Goal: Task Accomplishment & Management: Complete application form

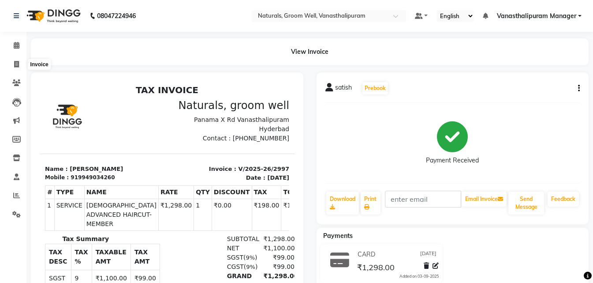
click at [12, 67] on span at bounding box center [16, 65] width 15 height 10
select select "5859"
select select "service"
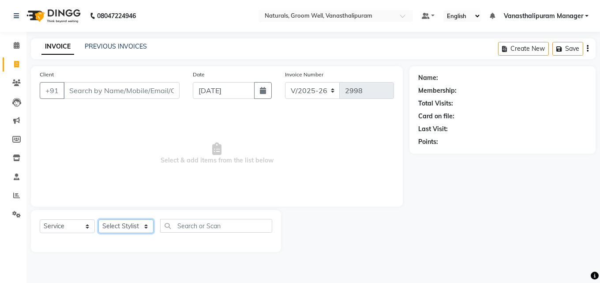
click at [123, 230] on select "Select Stylist [PERSON_NAME] kiran [PERSON_NAME] [PERSON_NAME] [PERSON_NAME] [P…" at bounding box center [125, 226] width 55 height 14
select select "41441"
click at [98, 219] on select "Select Stylist [PERSON_NAME] kiran [PERSON_NAME] [PERSON_NAME] [PERSON_NAME] [P…" at bounding box center [125, 226] width 55 height 14
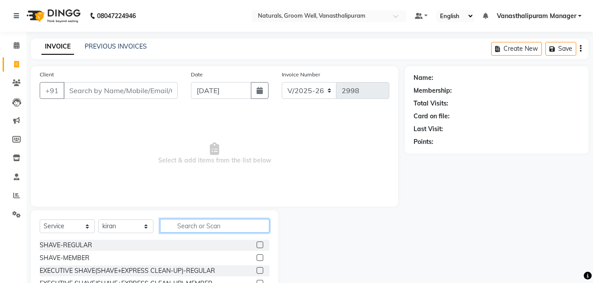
click at [191, 223] on input "text" at bounding box center [214, 226] width 109 height 14
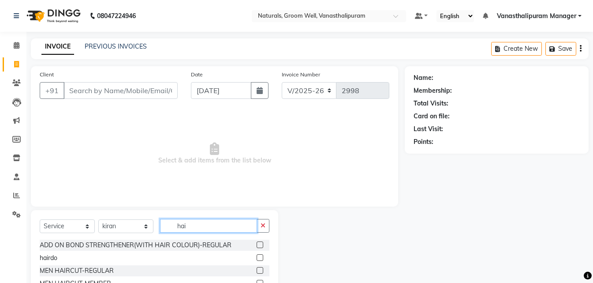
type input "hai"
drag, startPoint x: 251, startPoint y: 271, endPoint x: 228, endPoint y: 236, distance: 41.3
click at [257, 270] on label at bounding box center [260, 270] width 7 height 7
click at [257, 270] on input "checkbox" at bounding box center [260, 271] width 6 height 6
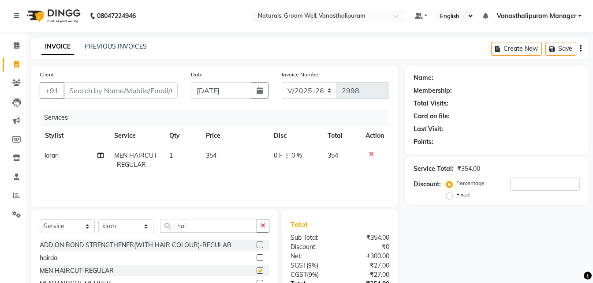
click at [226, 232] on div "Select Service Product Membership Package Voucher Prepaid Gift Card Select Styl…" at bounding box center [155, 229] width 230 height 21
checkbox input "false"
click at [225, 231] on input "hai" at bounding box center [208, 226] width 97 height 14
click at [225, 230] on input "hai" at bounding box center [208, 226] width 97 height 14
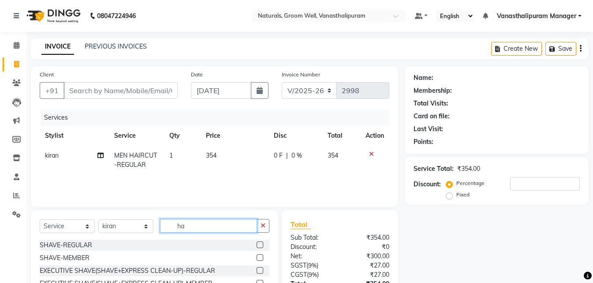
type input "h"
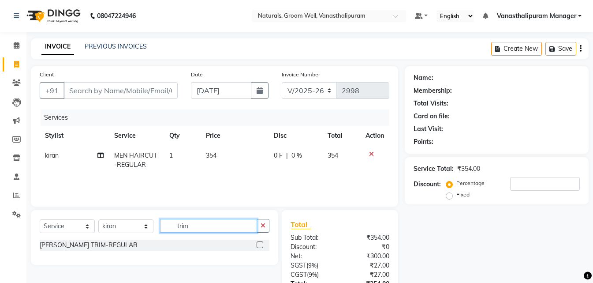
type input "trim"
click at [261, 242] on label at bounding box center [260, 244] width 7 height 7
click at [261, 242] on input "checkbox" at bounding box center [260, 245] width 6 height 6
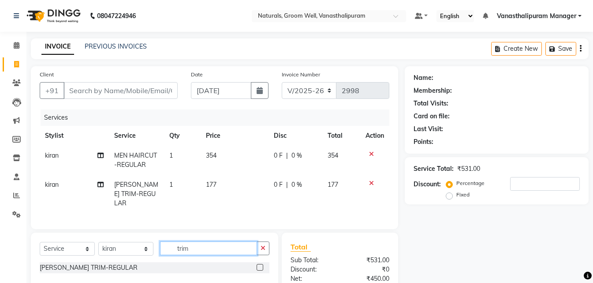
checkbox input "false"
click at [245, 241] on input "trim" at bounding box center [208, 248] width 97 height 14
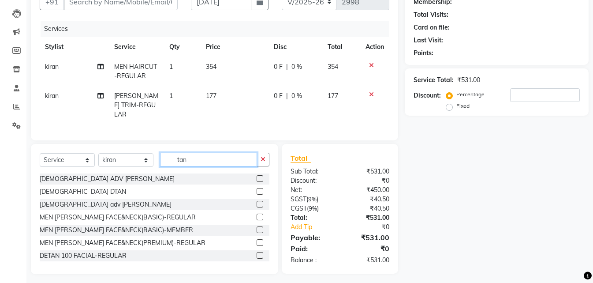
scroll to position [90, 0]
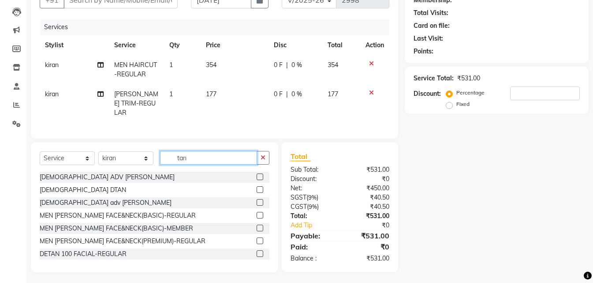
type input "tan"
click at [257, 199] on label at bounding box center [260, 202] width 7 height 7
click at [257, 200] on input "checkbox" at bounding box center [260, 203] width 6 height 6
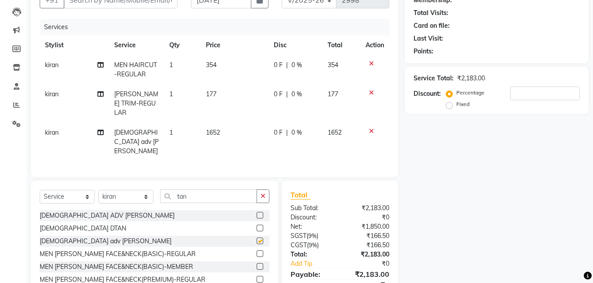
checkbox input "false"
click at [369, 128] on icon at bounding box center [371, 131] width 5 height 6
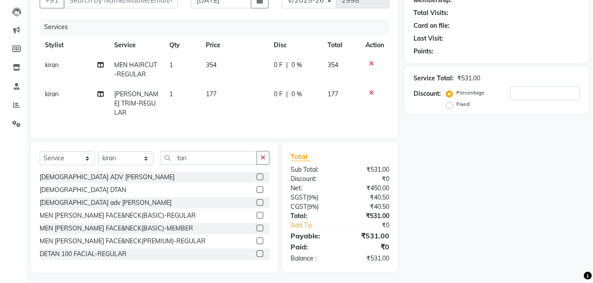
click at [257, 212] on label at bounding box center [260, 215] width 7 height 7
click at [257, 212] on input "checkbox" at bounding box center [260, 215] width 6 height 6
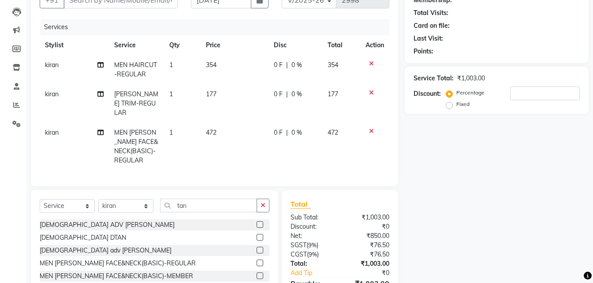
checkbox input "false"
click at [233, 134] on td "472" at bounding box center [235, 147] width 68 height 48
select select "41441"
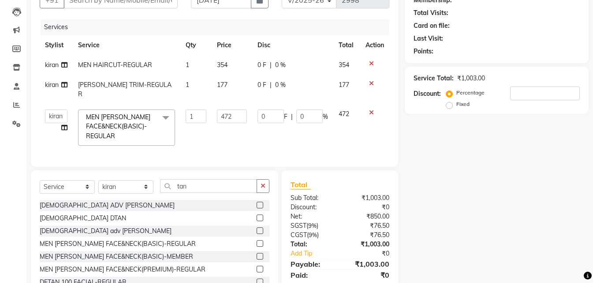
click at [236, 114] on td "472" at bounding box center [232, 127] width 41 height 47
click at [236, 113] on input "472" at bounding box center [232, 116] width 30 height 14
type input "4"
type input "531"
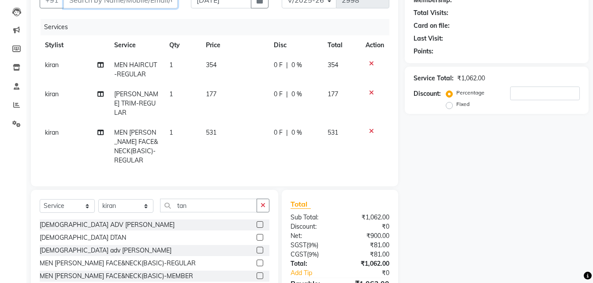
click at [103, 8] on input "Client" at bounding box center [120, 0] width 114 height 17
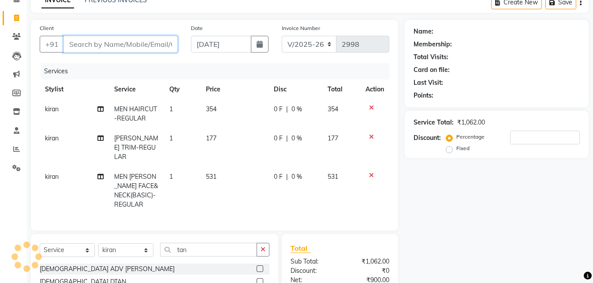
type input "9"
type input "0"
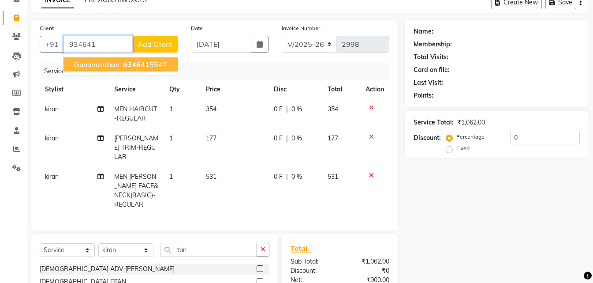
click at [123, 63] on span "934641" at bounding box center [136, 64] width 26 height 9
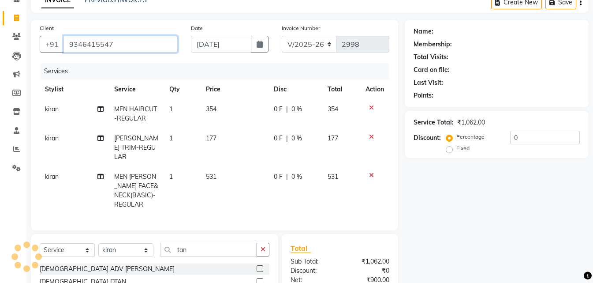
type input "9346415547"
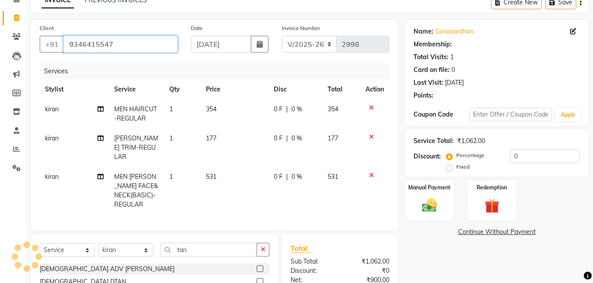
click at [122, 47] on input "9346415547" at bounding box center [120, 44] width 114 height 17
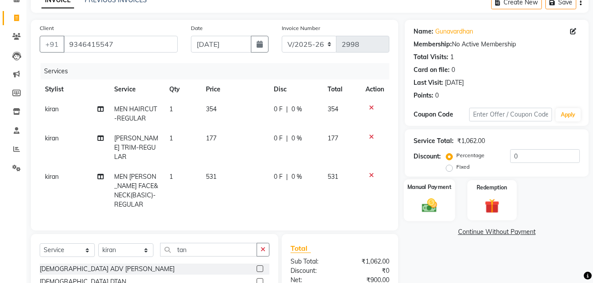
click at [419, 208] on img at bounding box center [429, 205] width 25 height 18
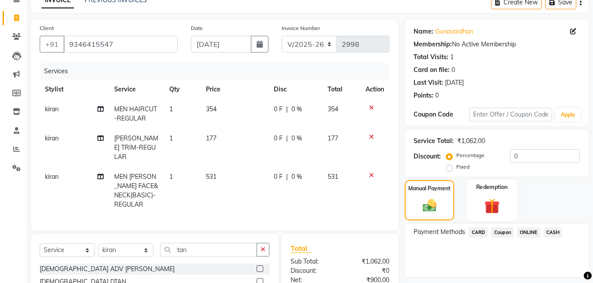
drag, startPoint x: 475, startPoint y: 229, endPoint x: 494, endPoint y: 195, distance: 39.5
click at [476, 229] on span "CARD" at bounding box center [478, 232] width 19 height 10
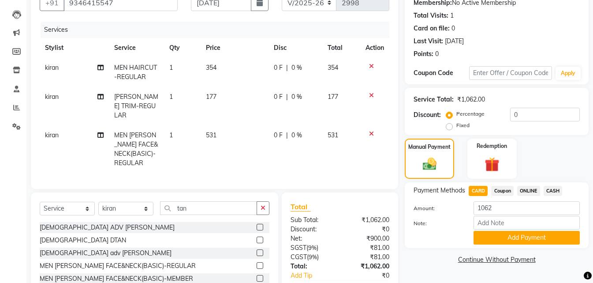
scroll to position [129, 0]
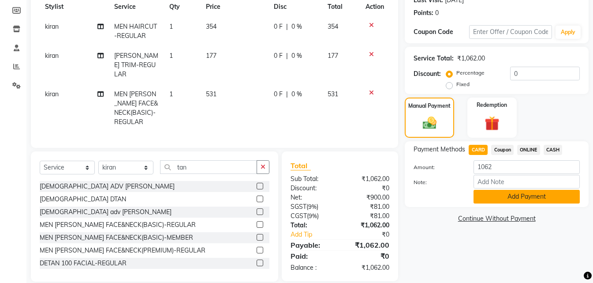
click at [512, 191] on button "Add Payment" at bounding box center [526, 197] width 106 height 14
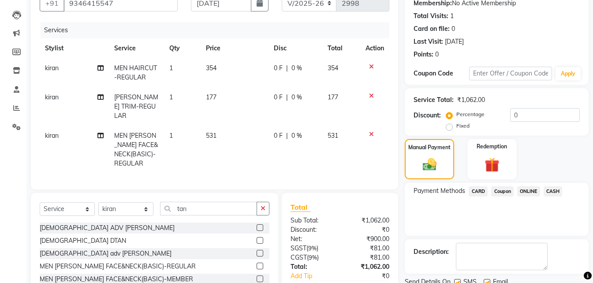
scroll to position [41, 0]
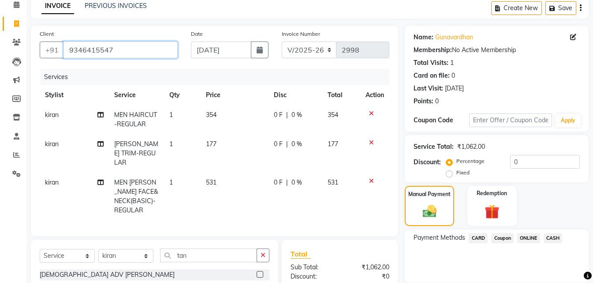
click at [127, 47] on input "9346415547" at bounding box center [120, 49] width 114 height 17
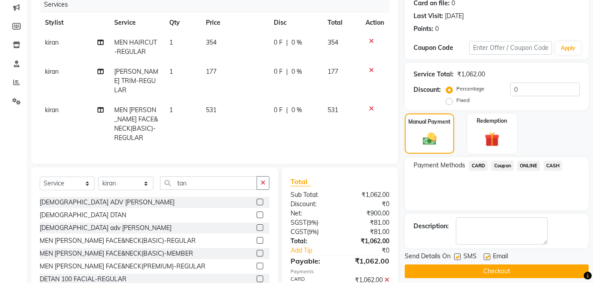
scroll to position [147, 0]
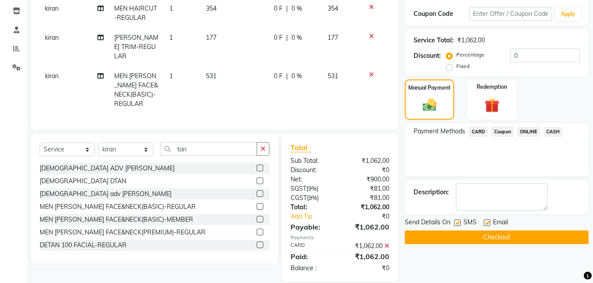
click at [511, 237] on button "Checkout" at bounding box center [497, 237] width 184 height 14
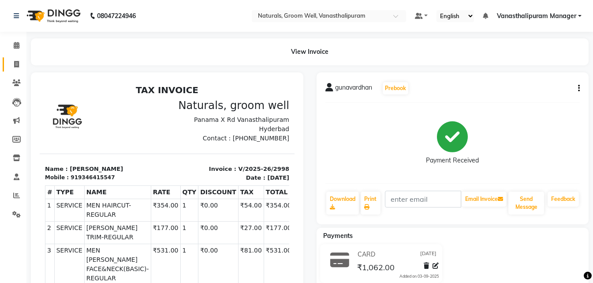
click at [21, 70] on link "Invoice" at bounding box center [13, 64] width 21 height 15
select select "service"
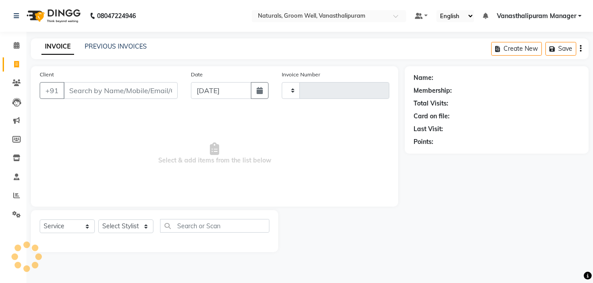
type input "2999"
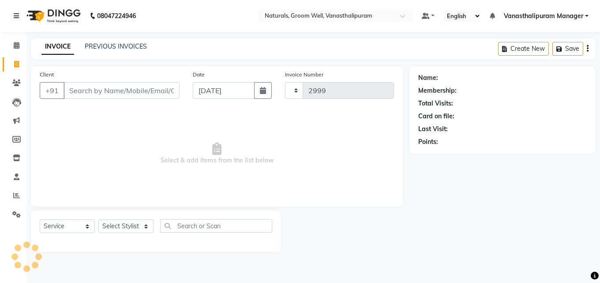
select select "5859"
click at [117, 227] on select "Select Stylist [PERSON_NAME] kiran [PERSON_NAME] [PERSON_NAME] [PERSON_NAME] [P…" at bounding box center [125, 226] width 55 height 14
click at [243, 156] on span "Select & add items from the list below" at bounding box center [217, 153] width 354 height 88
click at [166, 87] on input "Client" at bounding box center [121, 90] width 116 height 17
click at [119, 89] on input "Client" at bounding box center [121, 90] width 116 height 17
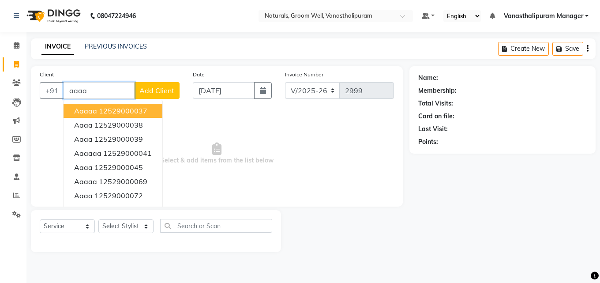
type input "aaaa"
click at [150, 84] on button "Add Client" at bounding box center [156, 90] width 45 height 17
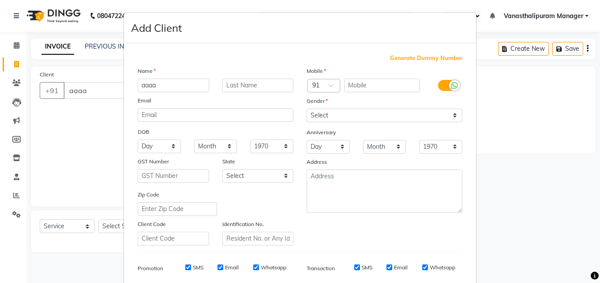
click at [402, 60] on span "Generate Dummy Number" at bounding box center [426, 58] width 72 height 9
type input "1252900000223"
checkbox input "false"
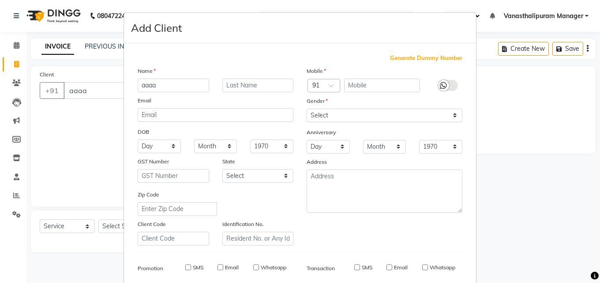
checkbox input "false"
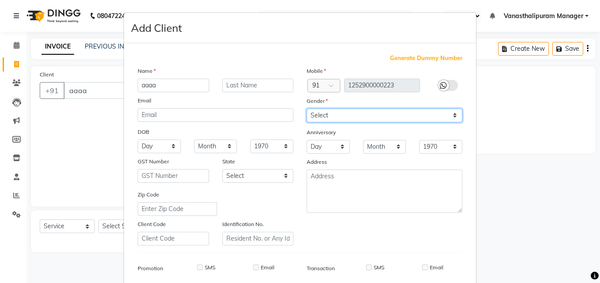
click at [350, 120] on select "Select [DEMOGRAPHIC_DATA] [DEMOGRAPHIC_DATA] Other Prefer Not To Say" at bounding box center [384, 115] width 156 height 14
select select "[DEMOGRAPHIC_DATA]"
click at [306, 108] on select "Select [DEMOGRAPHIC_DATA] [DEMOGRAPHIC_DATA] Other Prefer Not To Say" at bounding box center [384, 115] width 156 height 14
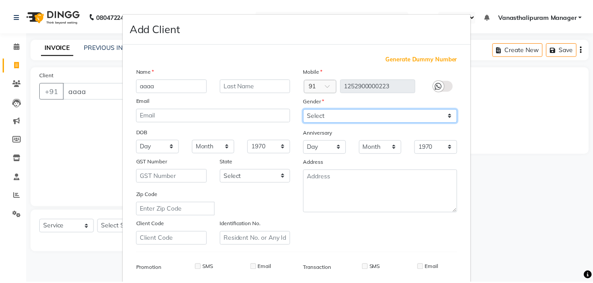
scroll to position [124, 0]
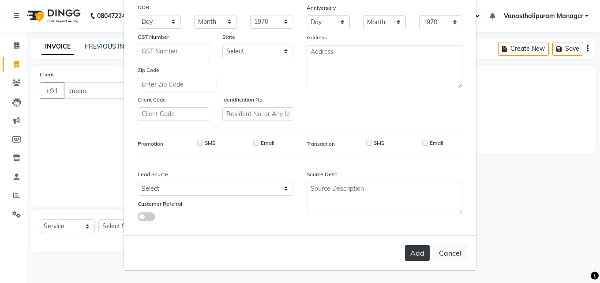
click at [419, 255] on button "Add" at bounding box center [417, 253] width 25 height 16
type input "1252900000223"
select select
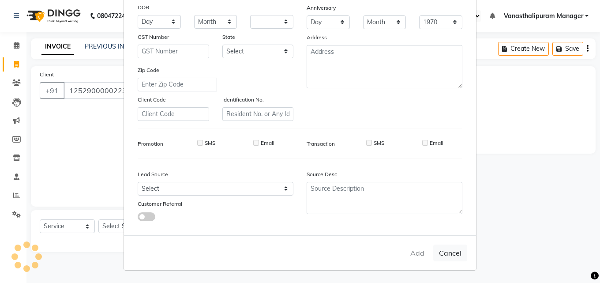
select select
checkbox input "false"
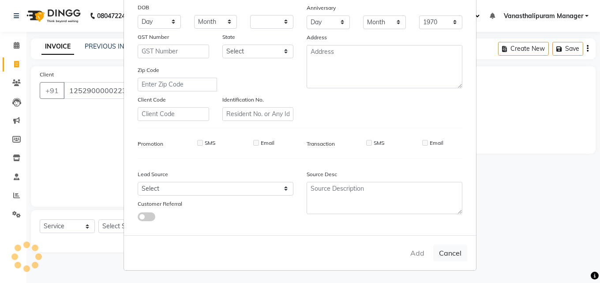
checkbox input "false"
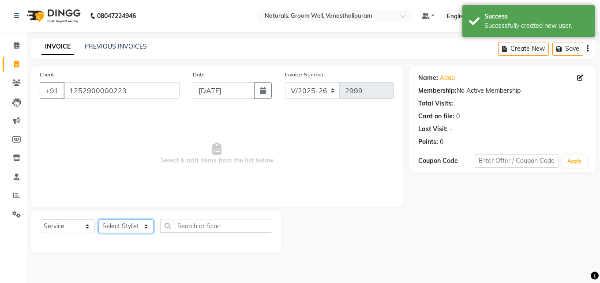
click at [119, 221] on select "Select Stylist [PERSON_NAME] kiran [PERSON_NAME] [PERSON_NAME] [PERSON_NAME] [P…" at bounding box center [125, 226] width 55 height 14
select select "45645"
click at [98, 219] on select "Select Stylist [PERSON_NAME] kiran [PERSON_NAME] [PERSON_NAME] [PERSON_NAME] [P…" at bounding box center [125, 226] width 55 height 14
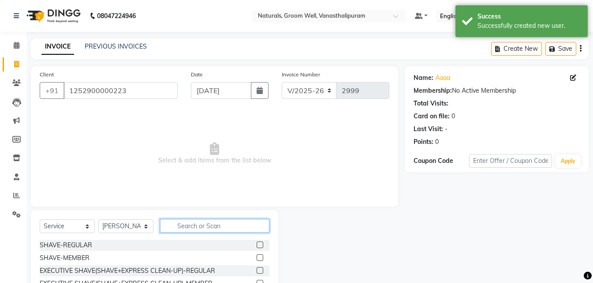
click at [207, 231] on input "text" at bounding box center [214, 226] width 109 height 14
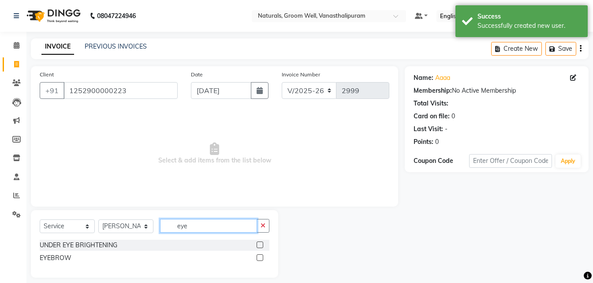
type input "eye"
drag, startPoint x: 261, startPoint y: 258, endPoint x: 254, endPoint y: 166, distance: 92.4
click at [261, 257] on label at bounding box center [260, 257] width 7 height 7
click at [261, 257] on input "checkbox" at bounding box center [260, 258] width 6 height 6
checkbox input "true"
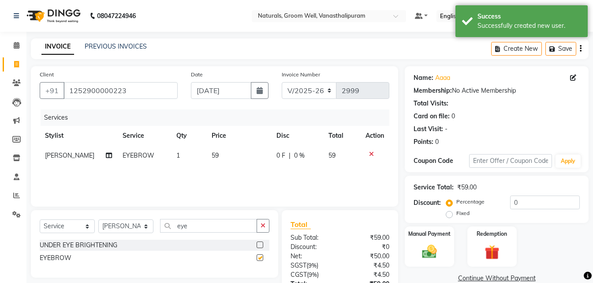
click at [244, 153] on td "59" at bounding box center [238, 155] width 65 height 20
select select "45645"
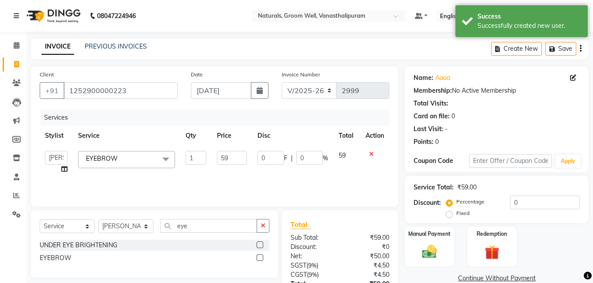
checkbox input "false"
click at [238, 154] on input "59" at bounding box center [232, 158] width 30 height 14
type input "5"
type input "71"
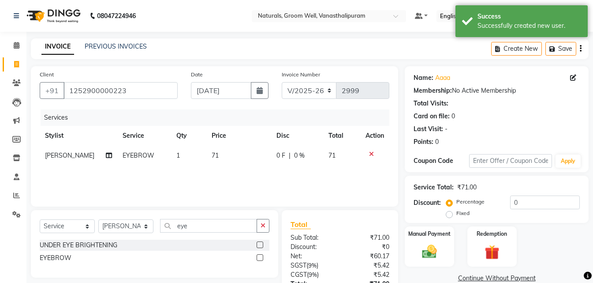
click at [260, 59] on div "INVOICE PREVIOUS INVOICES Create New Save" at bounding box center [310, 48] width 558 height 21
click at [428, 258] on img at bounding box center [429, 251] width 25 height 18
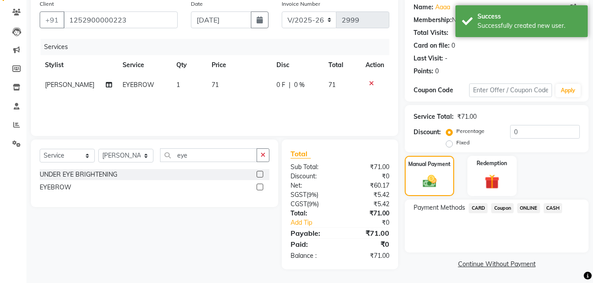
scroll to position [71, 0]
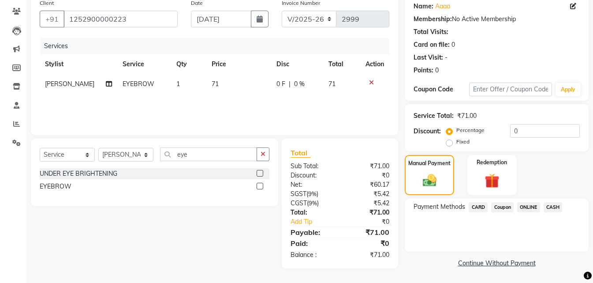
click at [531, 201] on div "Payment Methods CARD Coupon ONLINE CASH" at bounding box center [497, 224] width 184 height 53
click at [530, 202] on span "ONLINE" at bounding box center [528, 207] width 23 height 10
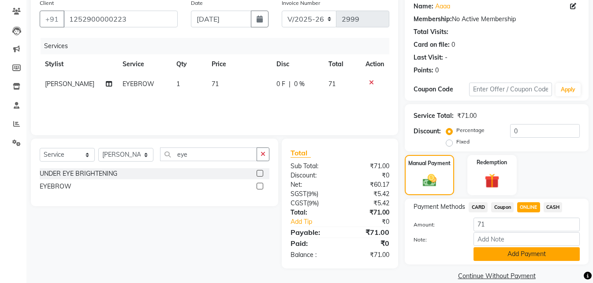
click at [529, 257] on button "Add Payment" at bounding box center [526, 254] width 106 height 14
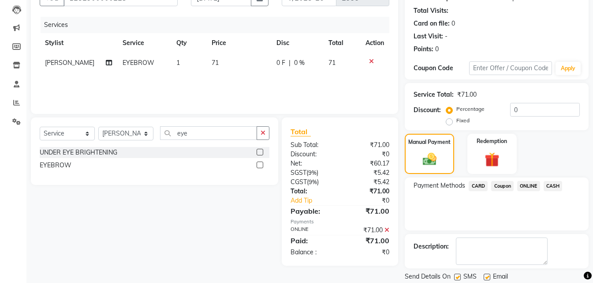
scroll to position [121, 0]
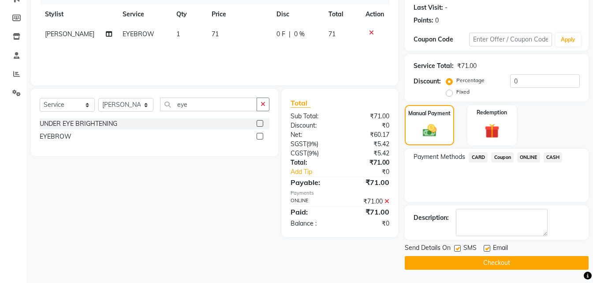
click at [529, 264] on button "Checkout" at bounding box center [497, 263] width 184 height 14
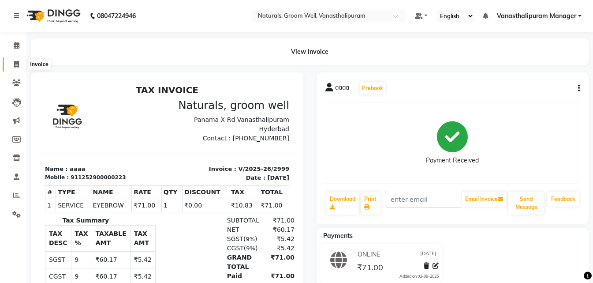
click at [14, 65] on icon at bounding box center [16, 64] width 5 height 7
select select "5859"
select select "service"
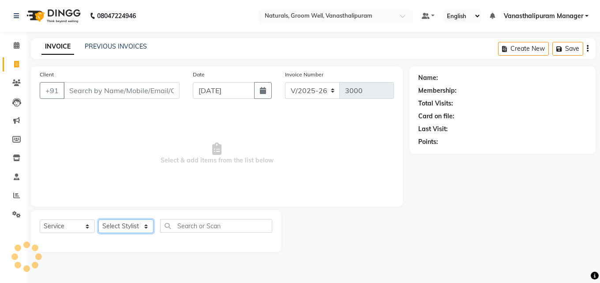
click at [120, 227] on select "Select Stylist [PERSON_NAME] kiran [PERSON_NAME] [PERSON_NAME] [PERSON_NAME] [P…" at bounding box center [125, 226] width 55 height 14
select select "41446"
click at [98, 219] on select "Select Stylist [PERSON_NAME] kiran [PERSON_NAME] [PERSON_NAME] [PERSON_NAME] [P…" at bounding box center [125, 226] width 55 height 14
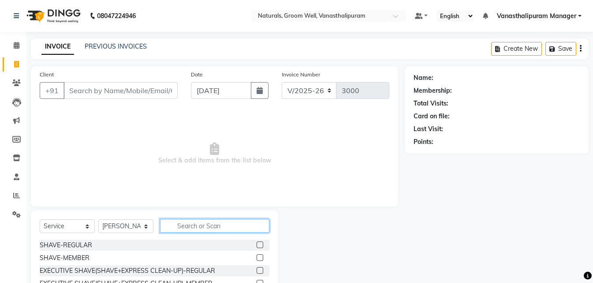
click at [194, 224] on input "text" at bounding box center [214, 226] width 109 height 14
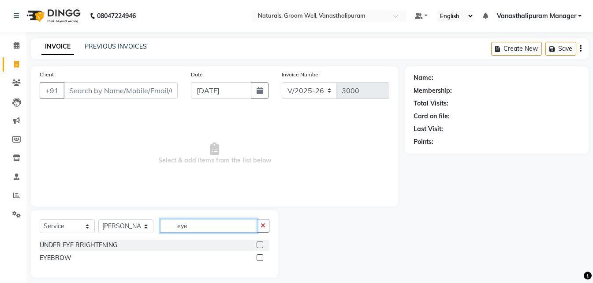
type input "eye"
drag, startPoint x: 261, startPoint y: 254, endPoint x: 249, endPoint y: 214, distance: 42.0
click at [261, 254] on label at bounding box center [260, 257] width 7 height 7
click at [261, 255] on input "checkbox" at bounding box center [260, 258] width 6 height 6
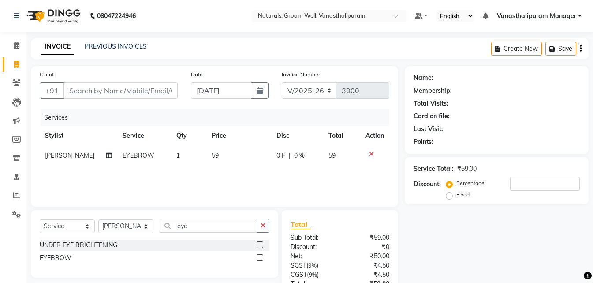
checkbox input "false"
click at [233, 163] on td "59" at bounding box center [238, 155] width 65 height 20
select select "41446"
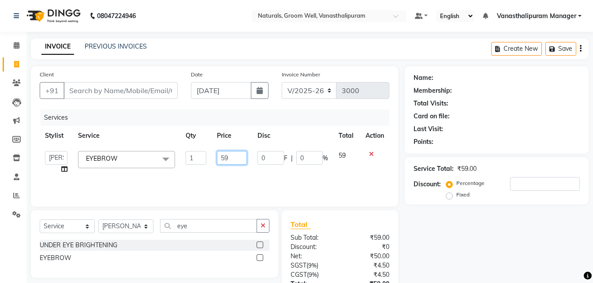
click at [233, 163] on input "59" at bounding box center [232, 158] width 30 height 14
type input "5"
type input "71"
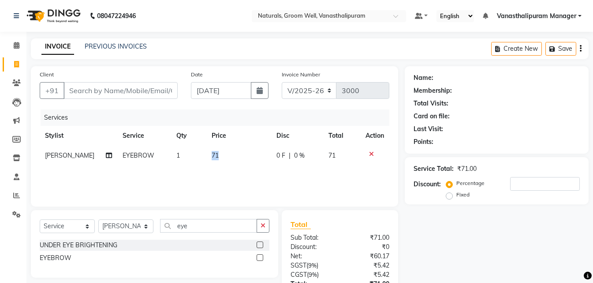
click at [206, 156] on td "71" at bounding box center [238, 155] width 65 height 20
select select "41446"
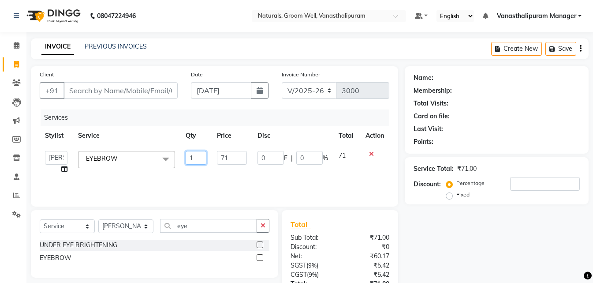
click at [200, 156] on input "1" at bounding box center [196, 158] width 21 height 14
type input "2"
click at [139, 94] on input "Client" at bounding box center [120, 90] width 114 height 17
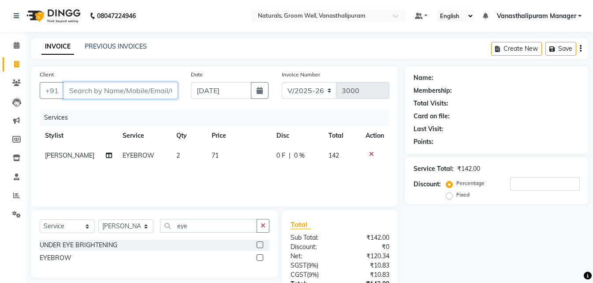
type input "9"
type input "0"
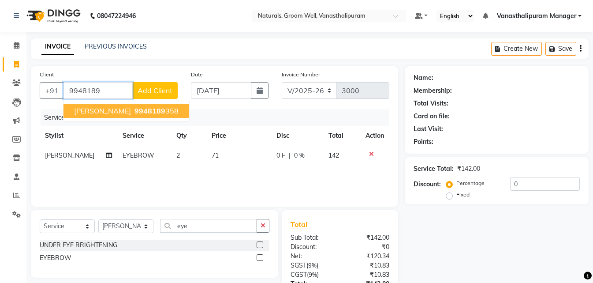
click at [133, 108] on ngb-highlight "9948189 358" at bounding box center [156, 110] width 46 height 9
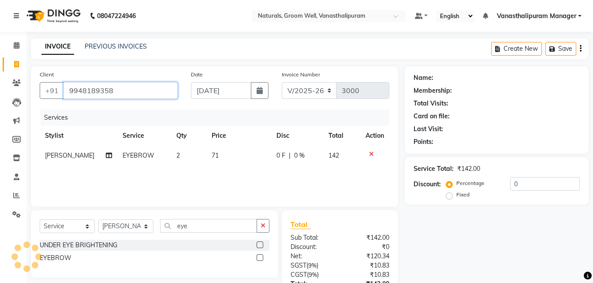
type input "9948189358"
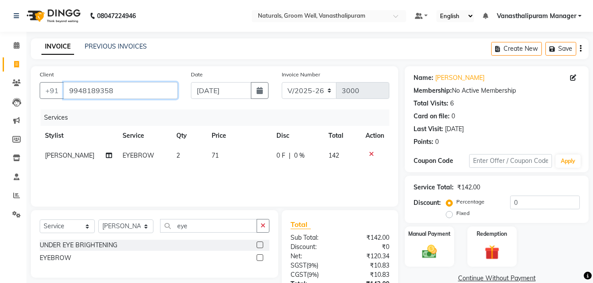
click at [128, 84] on input "9948189358" at bounding box center [120, 90] width 114 height 17
click at [428, 247] on img at bounding box center [429, 251] width 25 height 18
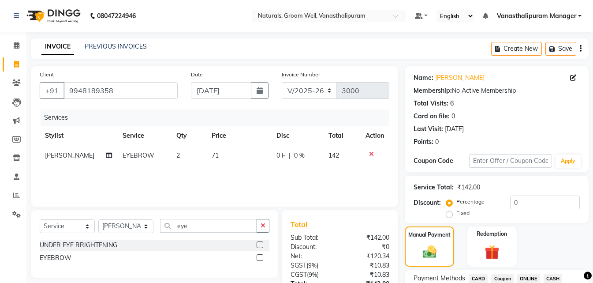
click at [523, 273] on span "ONLINE" at bounding box center [528, 278] width 23 height 10
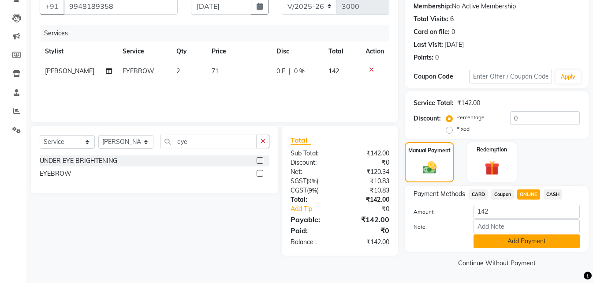
click at [529, 235] on button "Add Payment" at bounding box center [526, 241] width 106 height 14
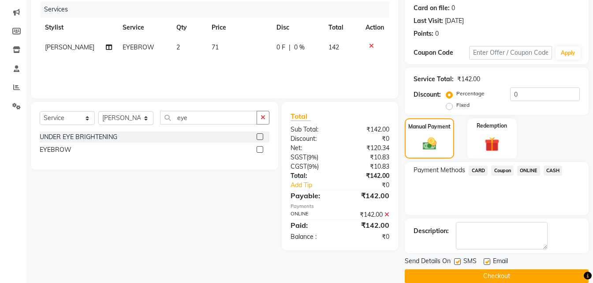
scroll to position [121, 0]
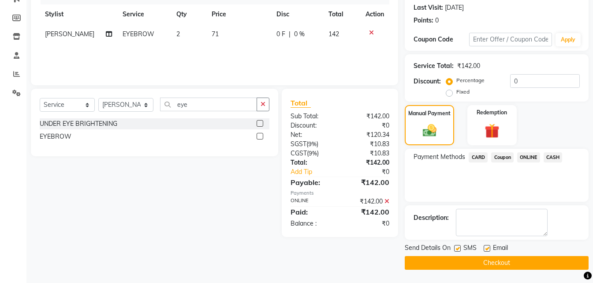
click at [529, 256] on button "Checkout" at bounding box center [497, 263] width 184 height 14
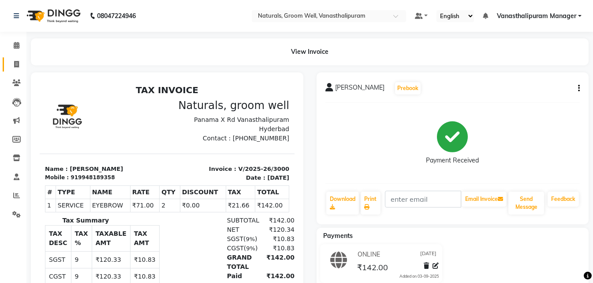
click at [8, 68] on link "Invoice" at bounding box center [13, 64] width 21 height 15
select select "service"
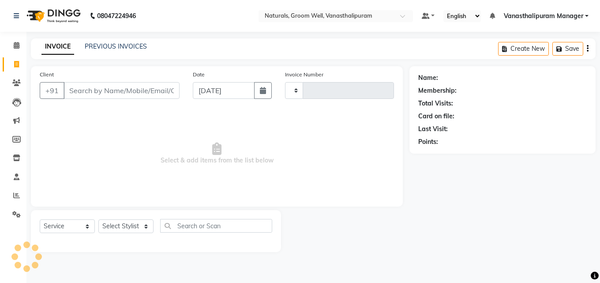
type input "3001"
select select "5859"
click at [110, 93] on input "Client" at bounding box center [121, 90] width 116 height 17
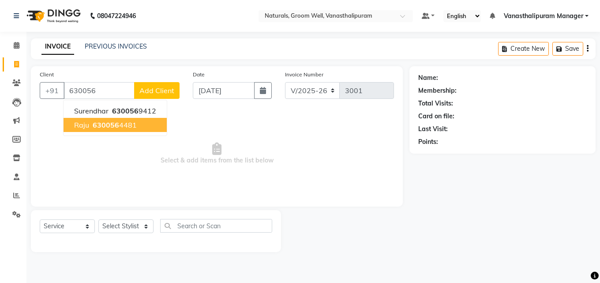
click at [112, 123] on span "630056" at bounding box center [106, 124] width 26 height 9
type input "6300564481"
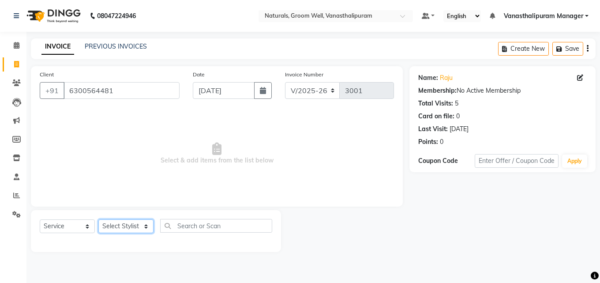
click at [123, 222] on select "Select Stylist [PERSON_NAME] kiran [PERSON_NAME] [PERSON_NAME] [PERSON_NAME] [P…" at bounding box center [125, 226] width 55 height 14
select select "41441"
click at [98, 219] on select "Select Stylist [PERSON_NAME] kiran [PERSON_NAME] [PERSON_NAME] [PERSON_NAME] [P…" at bounding box center [125, 226] width 55 height 14
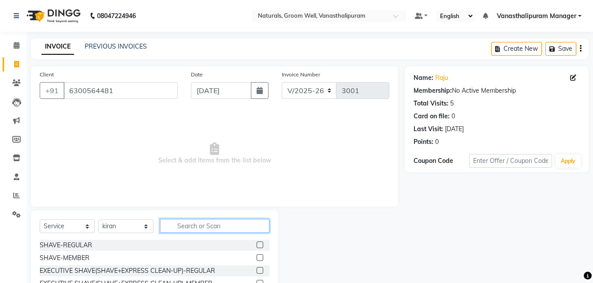
click at [194, 225] on input "text" at bounding box center [214, 226] width 109 height 14
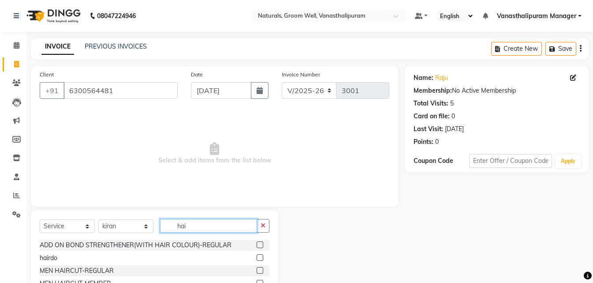
type input "hai"
click at [257, 280] on label at bounding box center [260, 283] width 7 height 7
click at [257, 280] on input "checkbox" at bounding box center [260, 283] width 6 height 6
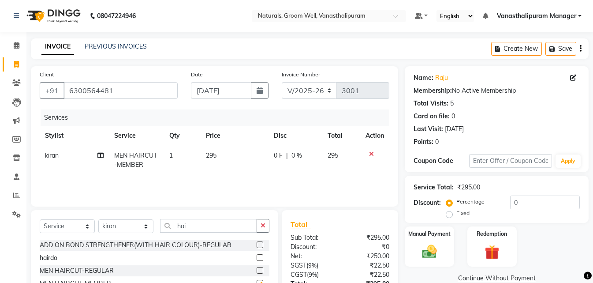
checkbox input "false"
click at [434, 259] on img at bounding box center [429, 251] width 25 height 18
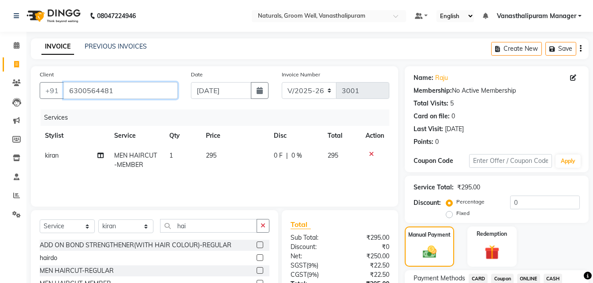
click at [76, 87] on input "6300564481" at bounding box center [120, 90] width 114 height 17
click at [77, 87] on input "6300564481" at bounding box center [120, 90] width 114 height 17
drag, startPoint x: 527, startPoint y: 276, endPoint x: 531, endPoint y: 259, distance: 18.1
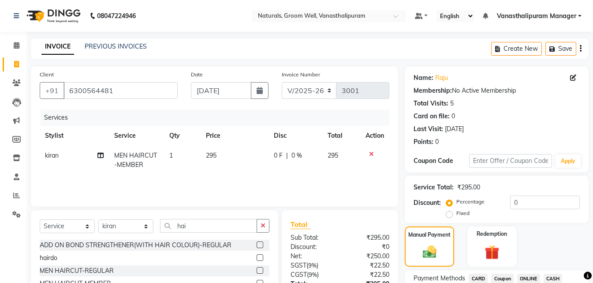
click at [528, 276] on span "ONLINE" at bounding box center [528, 278] width 23 height 10
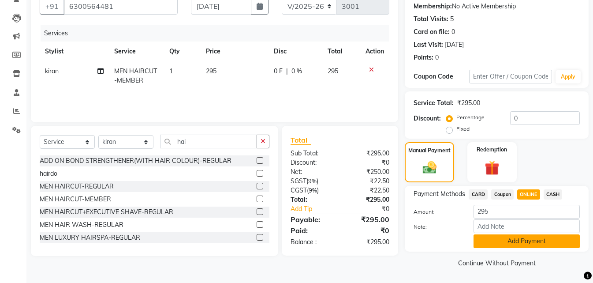
click at [532, 242] on button "Add Payment" at bounding box center [526, 241] width 106 height 14
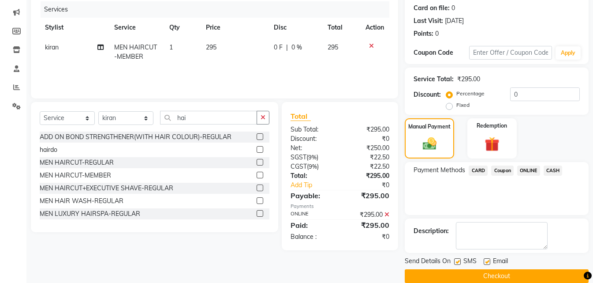
scroll to position [121, 0]
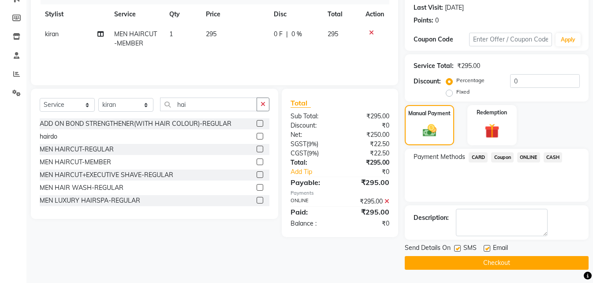
click at [527, 261] on button "Checkout" at bounding box center [497, 263] width 184 height 14
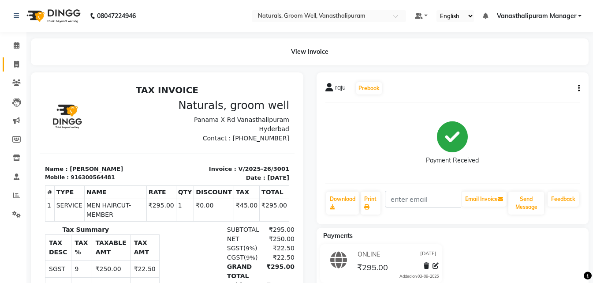
click at [6, 66] on link "Invoice" at bounding box center [13, 64] width 21 height 15
select select "5859"
select select "service"
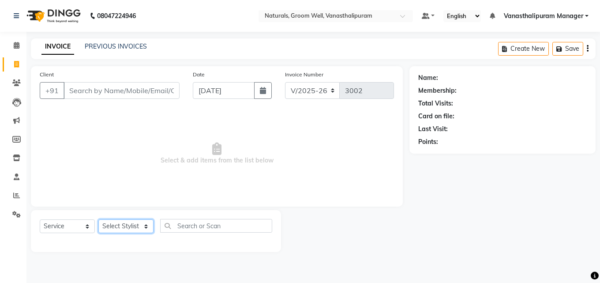
click at [127, 223] on select "Select Stylist" at bounding box center [125, 226] width 55 height 14
select select "41445"
click at [98, 219] on select "Select Stylist [PERSON_NAME] kiran [PERSON_NAME] [PERSON_NAME] [PERSON_NAME] [P…" at bounding box center [125, 226] width 55 height 14
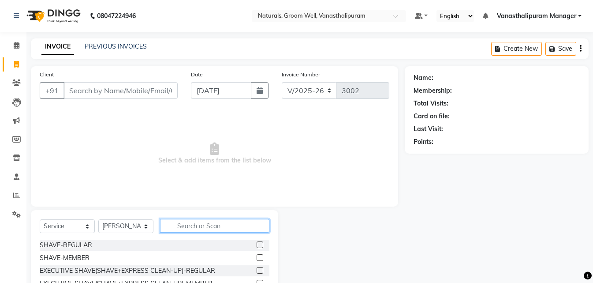
click at [218, 228] on input "text" at bounding box center [214, 226] width 109 height 14
type input "f"
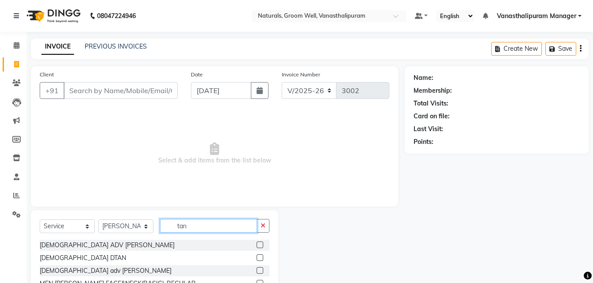
type input "tan"
click at [257, 256] on label at bounding box center [260, 257] width 7 height 7
click at [257, 256] on input "checkbox" at bounding box center [260, 258] width 6 height 6
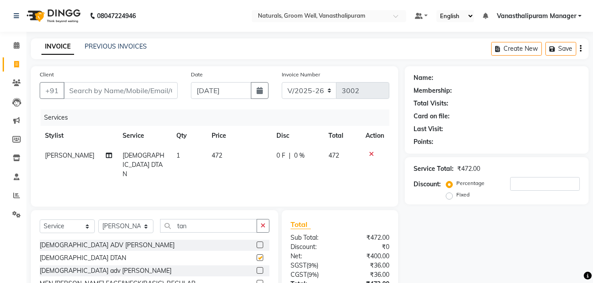
checkbox input "false"
click at [230, 158] on td "472" at bounding box center [238, 164] width 65 height 38
select select "41445"
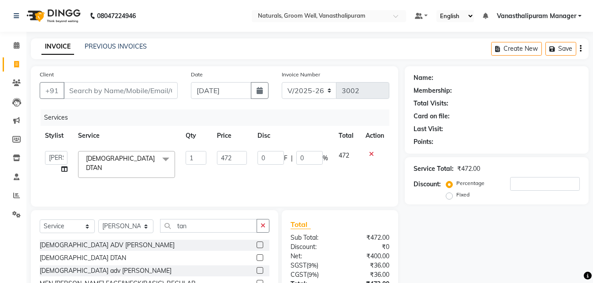
click at [230, 158] on input "472" at bounding box center [232, 158] width 30 height 14
type input "7"
type input "649"
click at [192, 227] on input "tan" at bounding box center [208, 226] width 97 height 14
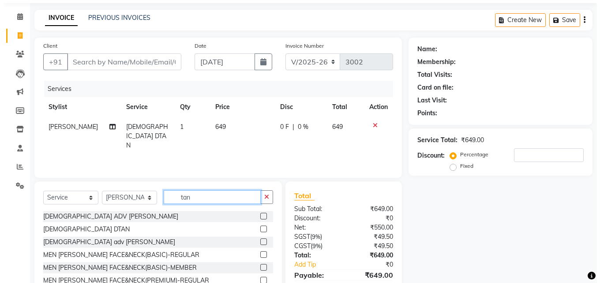
scroll to position [44, 0]
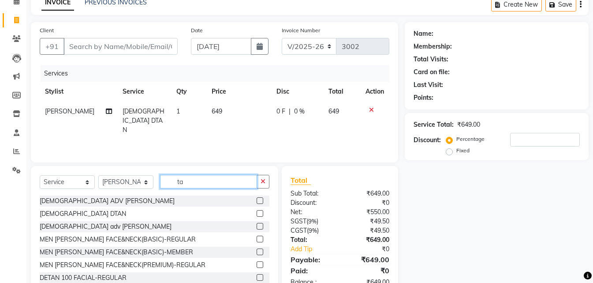
type input "t"
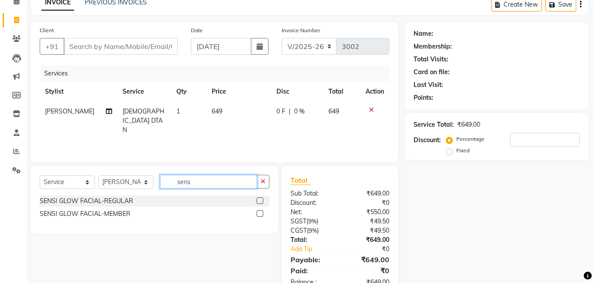
type input "sens"
click at [261, 201] on label at bounding box center [260, 200] width 7 height 7
click at [261, 201] on input "checkbox" at bounding box center [260, 201] width 6 height 6
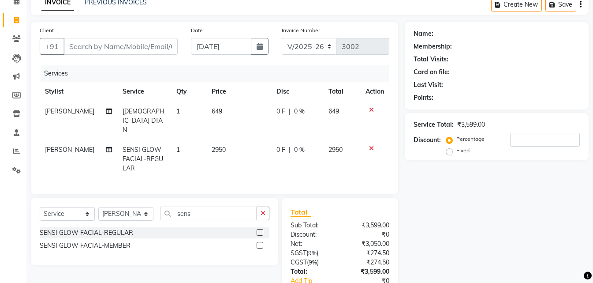
checkbox input "false"
click at [237, 140] on td "2950" at bounding box center [238, 159] width 65 height 38
select select "41445"
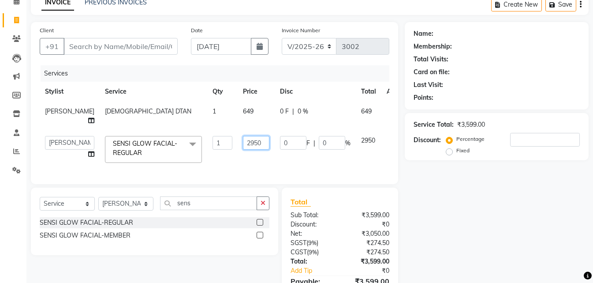
click at [243, 138] on input "2950" at bounding box center [256, 143] width 26 height 14
type input "2"
type input "2832"
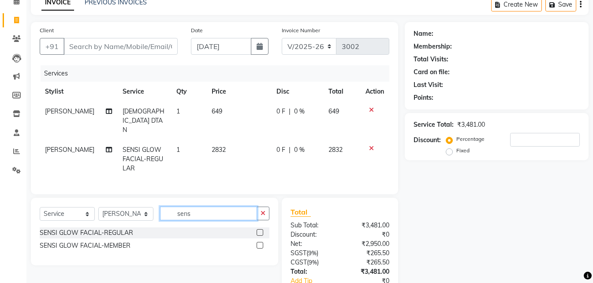
click at [217, 206] on input "sens" at bounding box center [208, 213] width 97 height 14
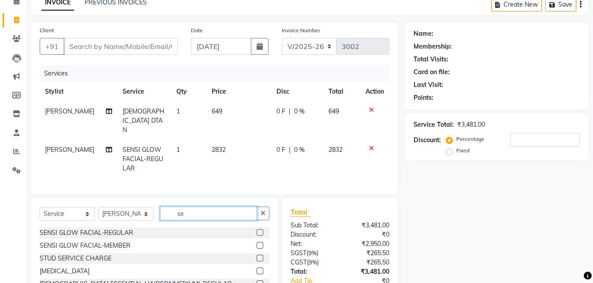
type input "s"
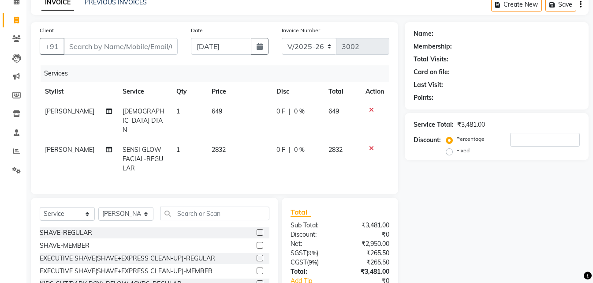
click at [229, 112] on td "649" at bounding box center [238, 120] width 65 height 38
select select "41445"
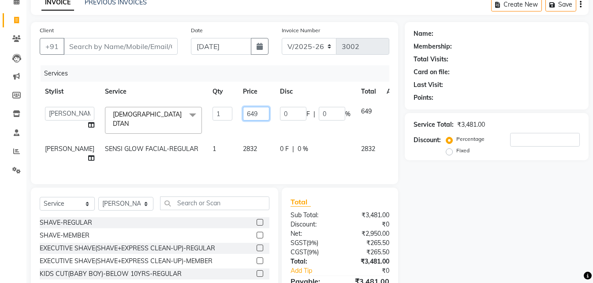
click at [243, 112] on input "649" at bounding box center [256, 114] width 26 height 14
type input "708"
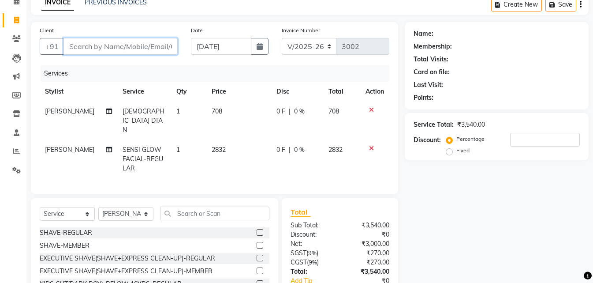
click at [120, 45] on input "Client" at bounding box center [120, 46] width 114 height 17
type input "9"
type input "0"
type input "9182662834"
click at [158, 49] on span "Add Client" at bounding box center [155, 46] width 35 height 9
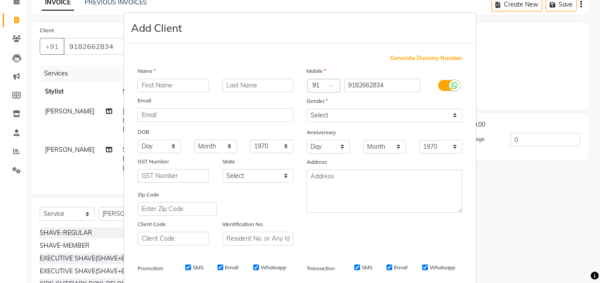
click at [172, 89] on input "text" at bounding box center [173, 85] width 71 height 14
type input "divya"
click at [383, 91] on input "9182662834" at bounding box center [382, 85] width 76 height 14
click at [366, 114] on select "Select [DEMOGRAPHIC_DATA] [DEMOGRAPHIC_DATA] Other Prefer Not To Say" at bounding box center [384, 115] width 156 height 14
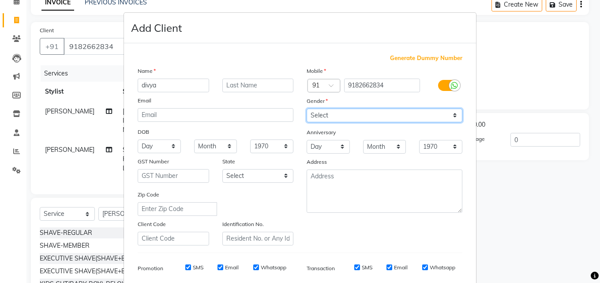
select select "[DEMOGRAPHIC_DATA]"
click at [306, 108] on select "Select [DEMOGRAPHIC_DATA] [DEMOGRAPHIC_DATA] Other Prefer Not To Say" at bounding box center [384, 115] width 156 height 14
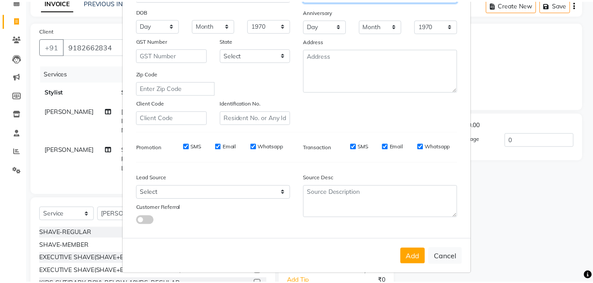
scroll to position [124, 0]
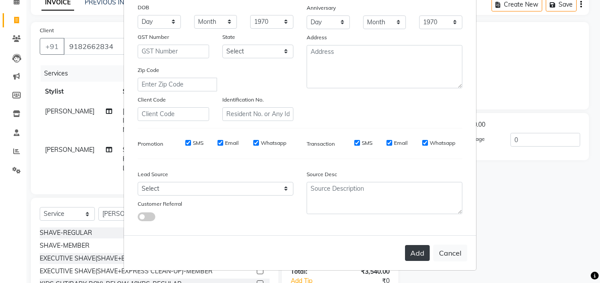
click at [413, 252] on button "Add" at bounding box center [417, 253] width 25 height 16
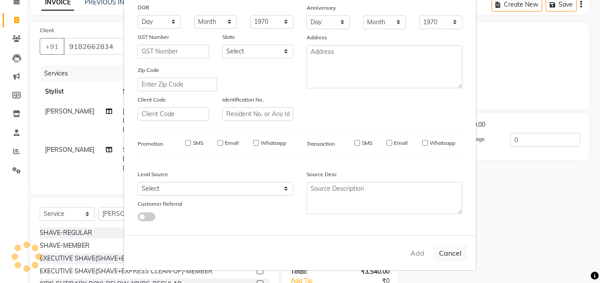
select select
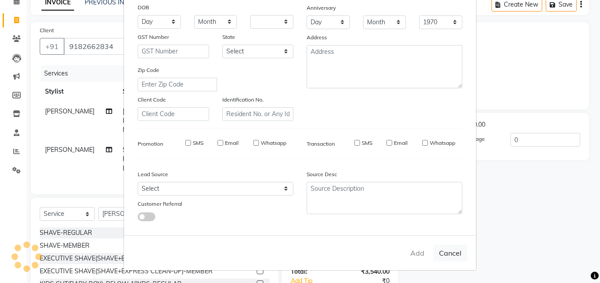
select select
checkbox input "false"
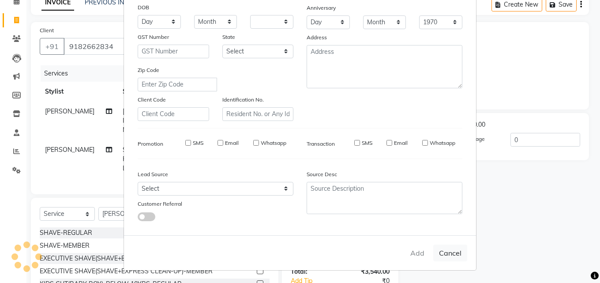
checkbox input "false"
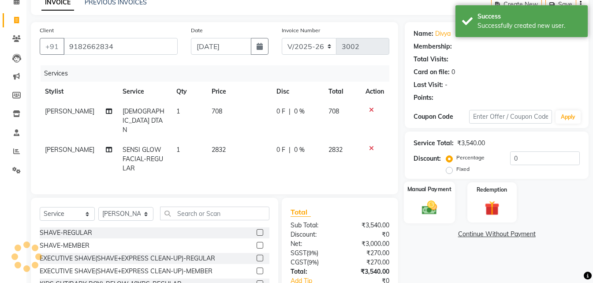
click at [447, 191] on label "Manual Payment" at bounding box center [429, 189] width 44 height 8
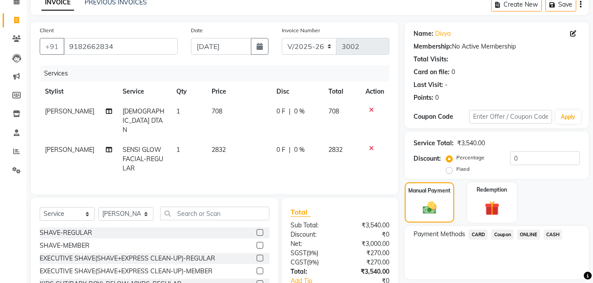
click at [553, 235] on span "CASH" at bounding box center [553, 234] width 19 height 10
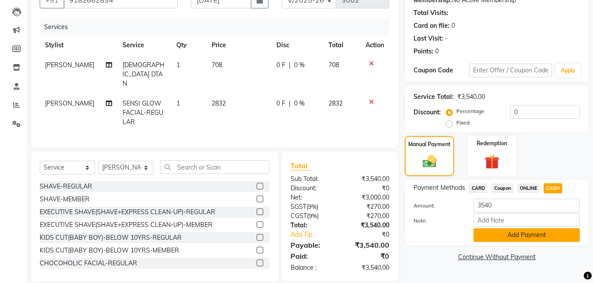
click at [548, 237] on button "Add Payment" at bounding box center [526, 235] width 106 height 14
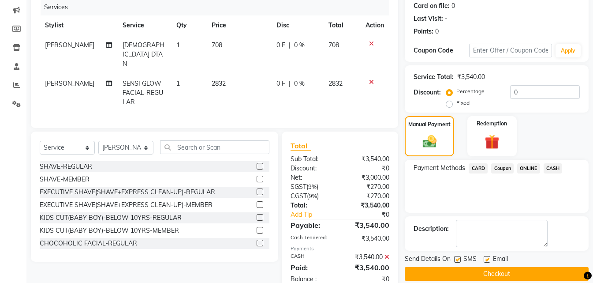
scroll to position [121, 0]
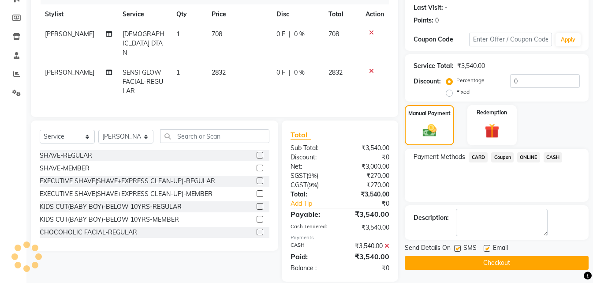
click at [544, 261] on button "Checkout" at bounding box center [497, 263] width 184 height 14
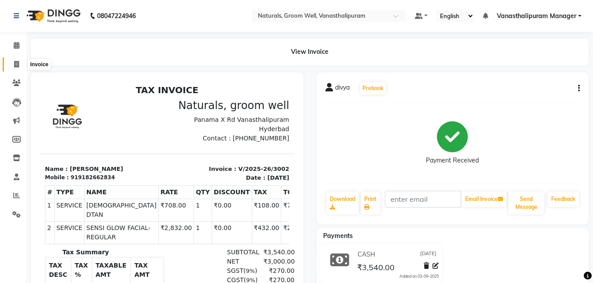
click at [13, 63] on span at bounding box center [16, 65] width 15 height 10
select select "service"
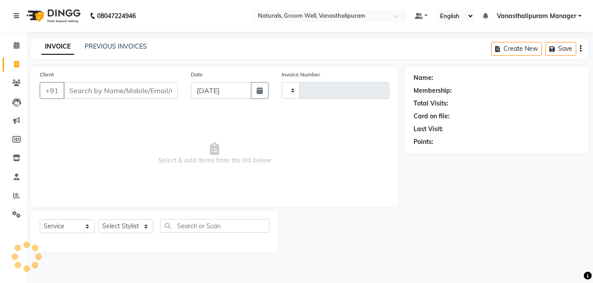
type input "3003"
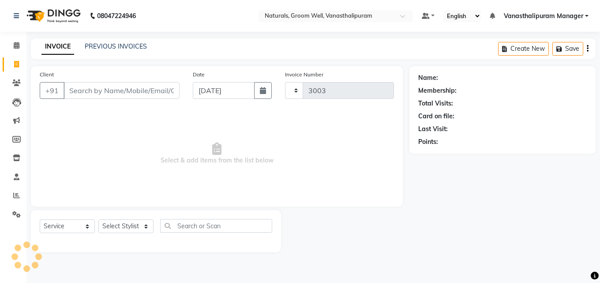
select select "5859"
click at [109, 231] on select "Select Stylist" at bounding box center [125, 226] width 55 height 14
click at [112, 228] on select "Select Stylist" at bounding box center [125, 226] width 55 height 14
select select "45645"
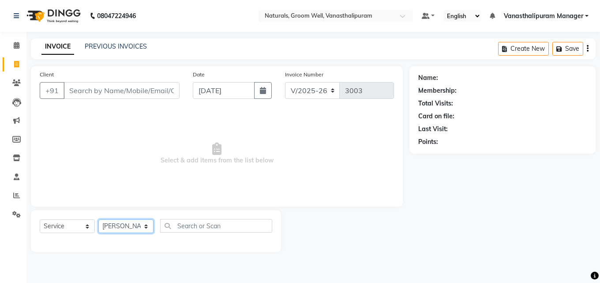
click at [98, 219] on select "Select Stylist [PERSON_NAME] kiran [PERSON_NAME] [PERSON_NAME] [PERSON_NAME] [P…" at bounding box center [125, 226] width 55 height 14
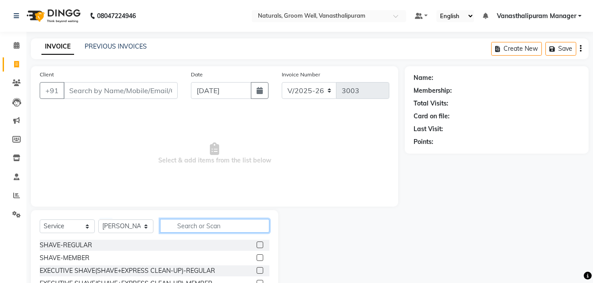
click at [197, 224] on input "text" at bounding box center [214, 226] width 109 height 14
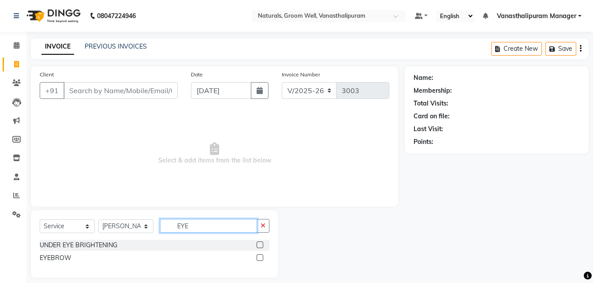
type input "EYE"
click at [259, 253] on div at bounding box center [263, 257] width 13 height 11
click at [260, 254] on label at bounding box center [260, 257] width 7 height 7
click at [260, 255] on input "checkbox" at bounding box center [260, 258] width 6 height 6
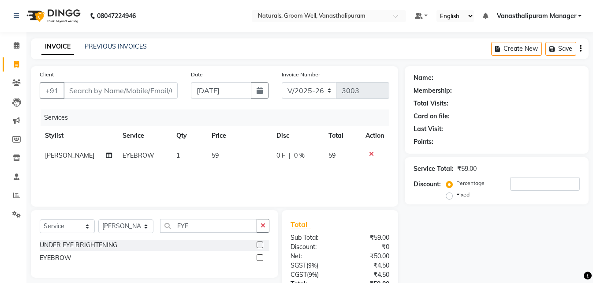
checkbox input "false"
click at [212, 153] on span "59" at bounding box center [215, 155] width 7 height 8
select select "45645"
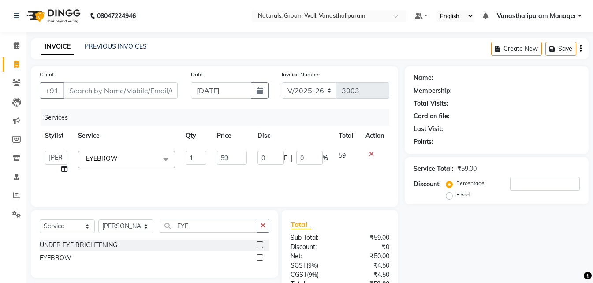
click at [212, 153] on td "59" at bounding box center [232, 162] width 41 height 34
click at [230, 158] on input "59" at bounding box center [232, 158] width 30 height 14
type input "5"
type input "71"
click at [138, 225] on select "Select Stylist [PERSON_NAME] kiran [PERSON_NAME] [PERSON_NAME] [PERSON_NAME] [P…" at bounding box center [125, 226] width 55 height 14
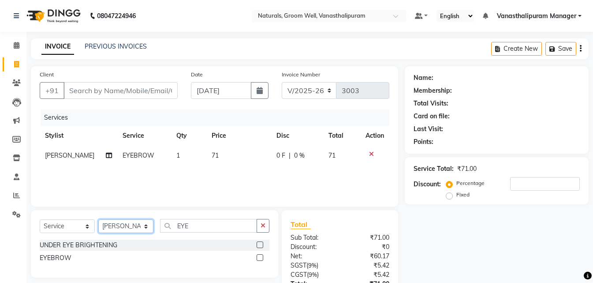
select select "41446"
click at [98, 219] on select "Select Stylist [PERSON_NAME] kiran [PERSON_NAME] [PERSON_NAME] [PERSON_NAME] [P…" at bounding box center [125, 226] width 55 height 14
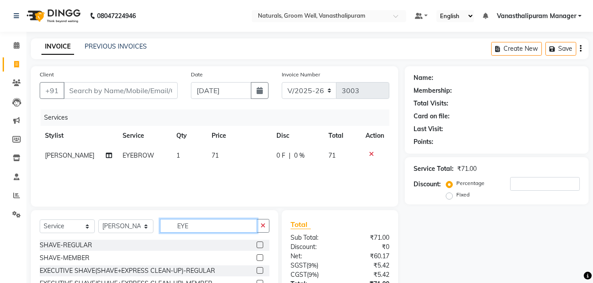
click at [198, 222] on input "EYE" at bounding box center [208, 226] width 97 height 14
type input "E"
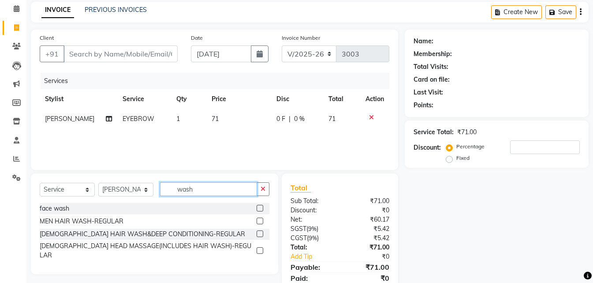
scroll to position [70, 0]
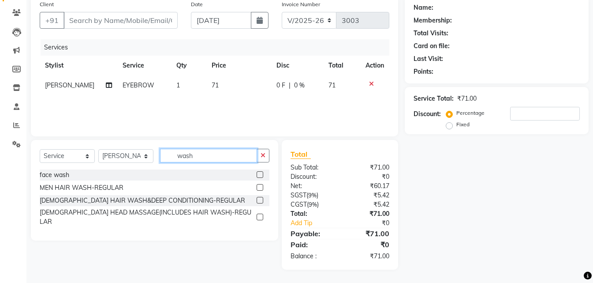
type input "wash"
click at [257, 201] on label at bounding box center [260, 200] width 7 height 7
click at [257, 201] on input "checkbox" at bounding box center [260, 201] width 6 height 6
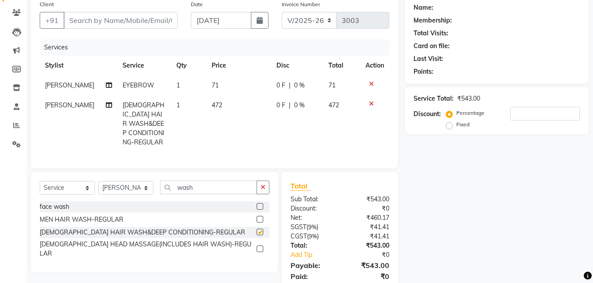
checkbox input "false"
click at [232, 101] on td "472" at bounding box center [238, 123] width 65 height 57
select select "41446"
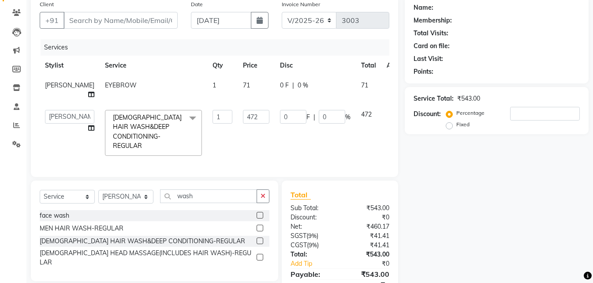
click at [240, 108] on td "472" at bounding box center [256, 132] width 37 height 56
click at [232, 203] on input "wash" at bounding box center [208, 196] width 97 height 14
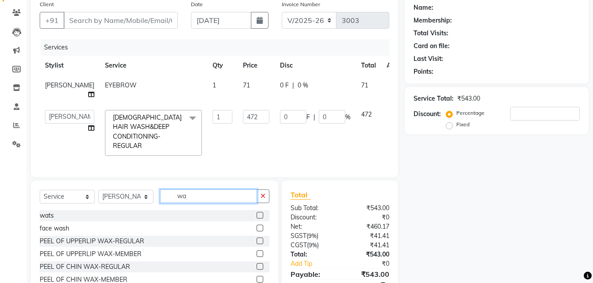
type input "w"
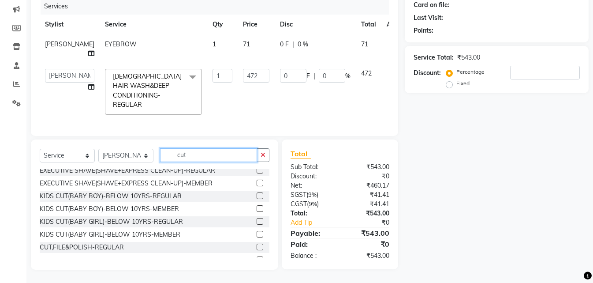
scroll to position [0, 0]
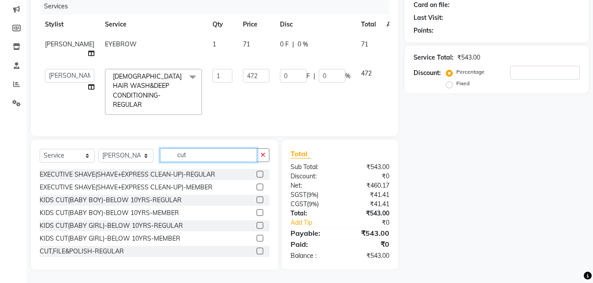
click at [211, 158] on input "cut" at bounding box center [208, 155] width 97 height 14
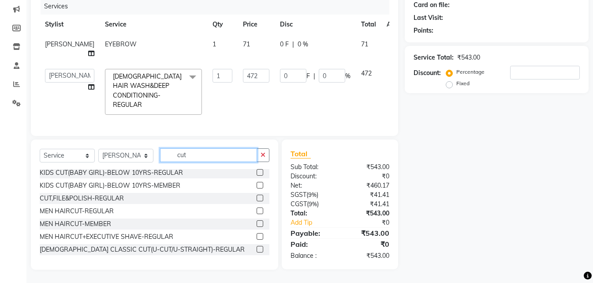
scroll to position [71, 0]
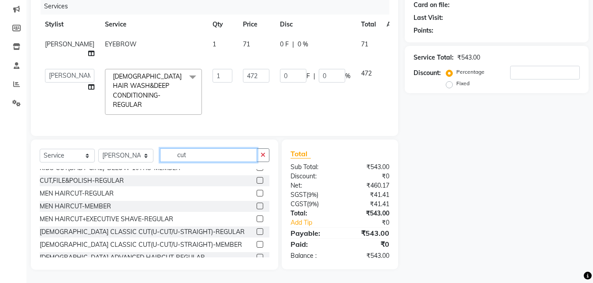
type input "cut"
click at [257, 232] on label at bounding box center [260, 231] width 7 height 7
click at [257, 232] on input "checkbox" at bounding box center [260, 232] width 6 height 6
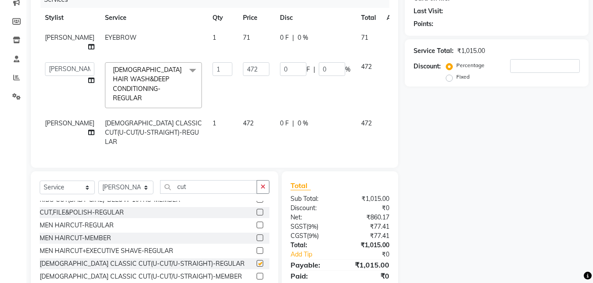
checkbox input "false"
click at [239, 129] on td "472" at bounding box center [256, 132] width 37 height 38
select select "41446"
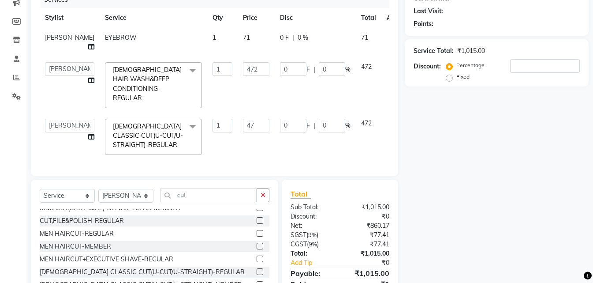
type input "4"
type input "531"
click at [485, 121] on div "Name: Membership: Total Visits: Card on file: Last Visit: Points: Service Total…" at bounding box center [500, 128] width 190 height 361
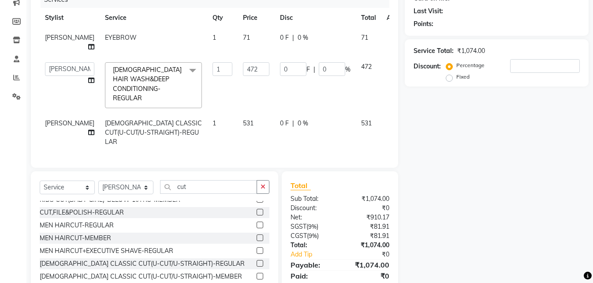
scroll to position [30, 0]
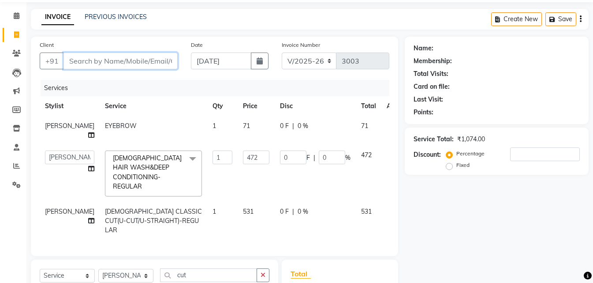
click at [144, 65] on input "Client" at bounding box center [120, 60] width 114 height 17
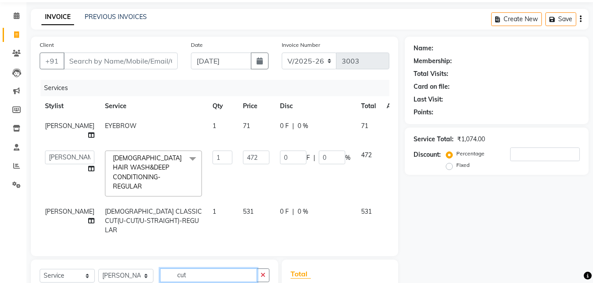
click at [194, 278] on input "cut" at bounding box center [208, 275] width 97 height 14
click at [195, 278] on input "cut" at bounding box center [208, 275] width 97 height 14
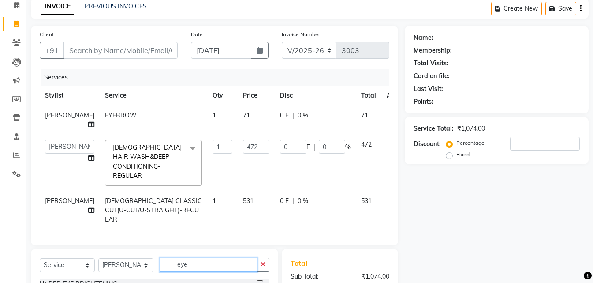
scroll to position [146, 0]
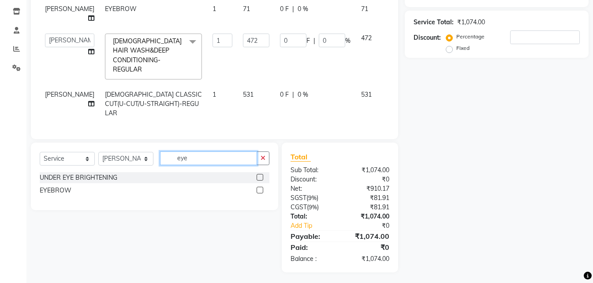
type input "eye"
drag, startPoint x: 260, startPoint y: 190, endPoint x: 251, endPoint y: 170, distance: 21.9
click at [259, 188] on label at bounding box center [260, 189] width 7 height 7
click at [259, 188] on input "checkbox" at bounding box center [260, 190] width 6 height 6
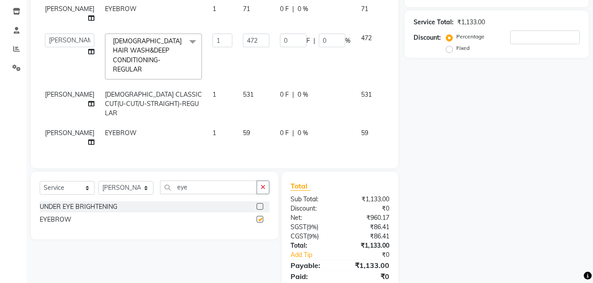
checkbox input "false"
click at [239, 126] on td "59" at bounding box center [256, 137] width 37 height 29
select select "41446"
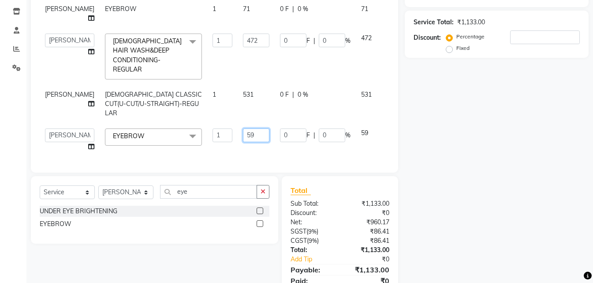
click at [251, 128] on input "59" at bounding box center [256, 135] width 26 height 14
type input "5"
type input "71"
click at [522, 103] on div "Name: Membership: Total Visits: Card on file: Last Visit: Points: Service Total…" at bounding box center [500, 113] width 190 height 386
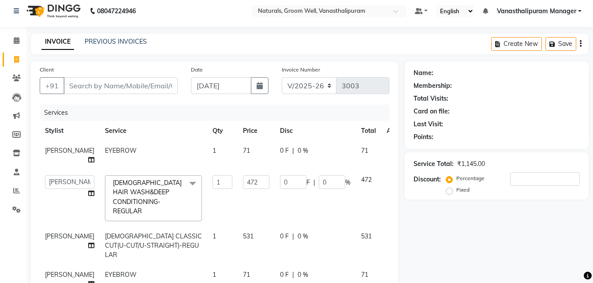
scroll to position [0, 0]
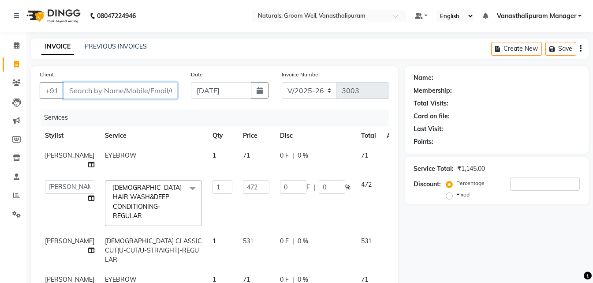
click at [150, 91] on input "Client" at bounding box center [120, 90] width 114 height 17
type input "9"
type input "0"
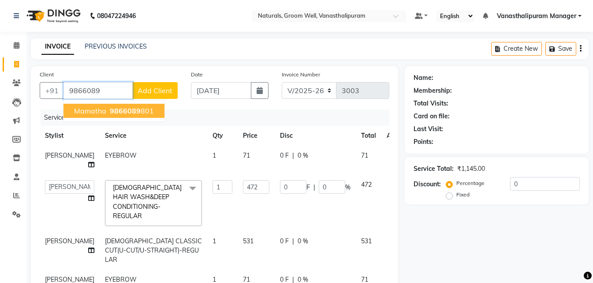
click at [146, 114] on ngb-highlight "9866089 801" at bounding box center [131, 110] width 46 height 9
type input "9866089801"
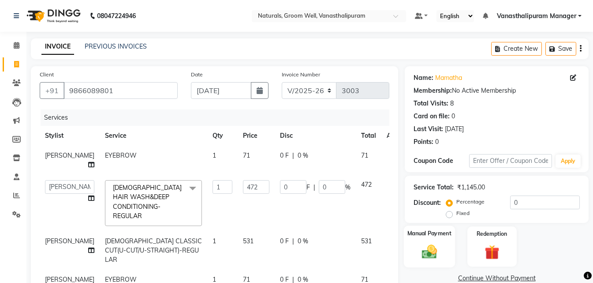
click at [443, 250] on div "Manual Payment" at bounding box center [429, 246] width 51 height 42
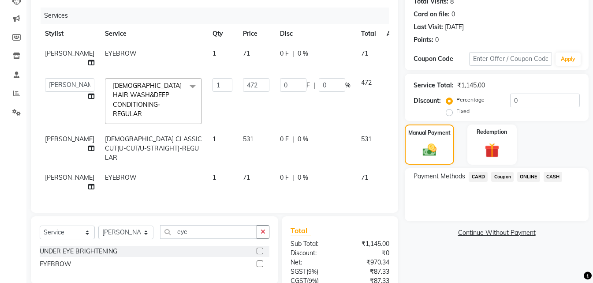
scroll to position [122, 0]
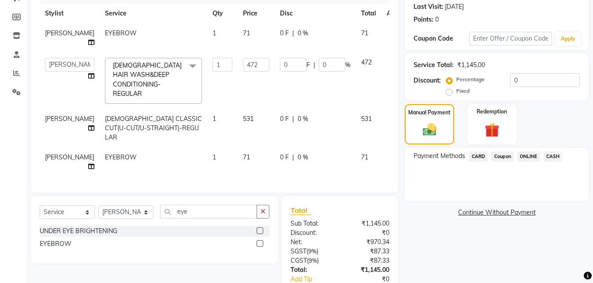
click at [559, 155] on span "CASH" at bounding box center [553, 156] width 19 height 10
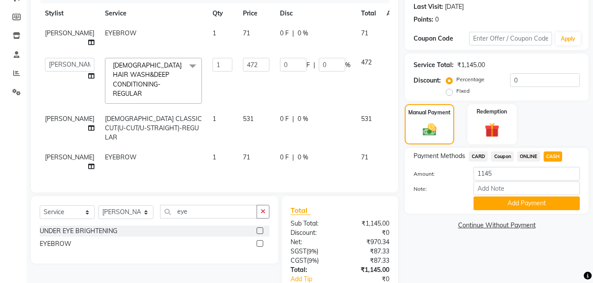
click at [538, 210] on div "Payment Methods CARD Coupon ONLINE CASH Amount: 1145 Note: Add Payment" at bounding box center [497, 181] width 184 height 66
click at [540, 197] on button "Add Payment" at bounding box center [526, 203] width 106 height 14
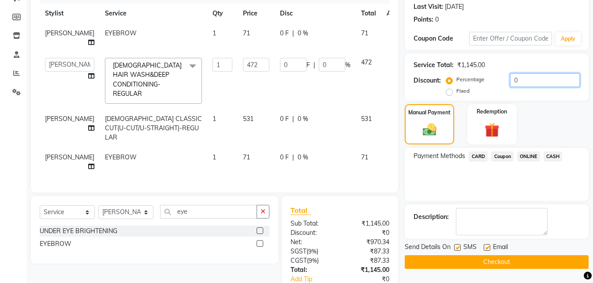
click at [533, 83] on input "0" at bounding box center [545, 80] width 70 height 14
click at [456, 94] on label "Fixed" at bounding box center [462, 91] width 13 height 8
click at [450, 94] on input "Fixed" at bounding box center [451, 91] width 6 height 6
radio input "true"
click at [547, 78] on input "0" at bounding box center [545, 80] width 70 height 14
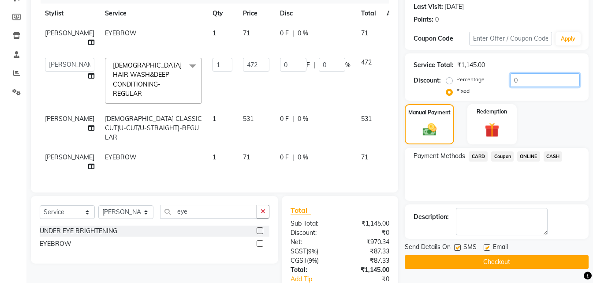
type input "05"
type input "2.06"
type input "0.44"
type input "050"
type input "20.61"
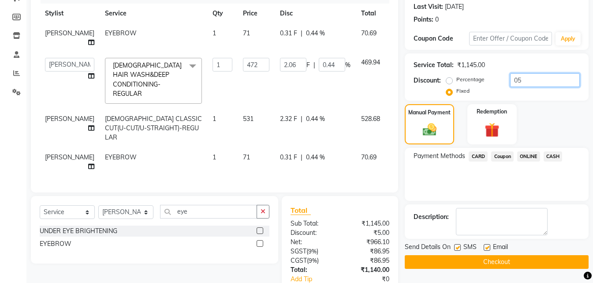
type input "4.37"
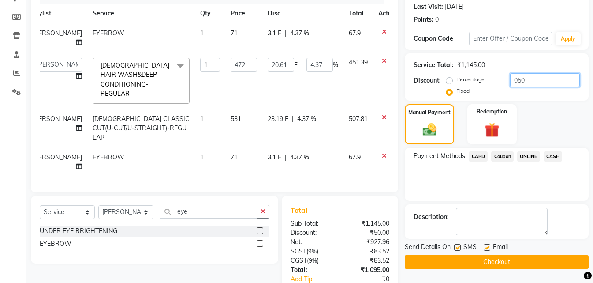
scroll to position [0, 2]
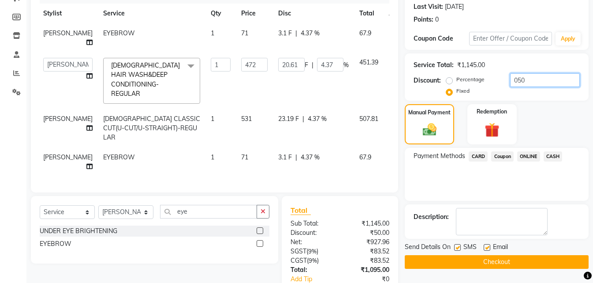
type input "050"
click at [456, 253] on div "Send Details On SMS Email Checkout" at bounding box center [497, 255] width 184 height 26
click at [457, 257] on button "Checkout" at bounding box center [497, 262] width 184 height 14
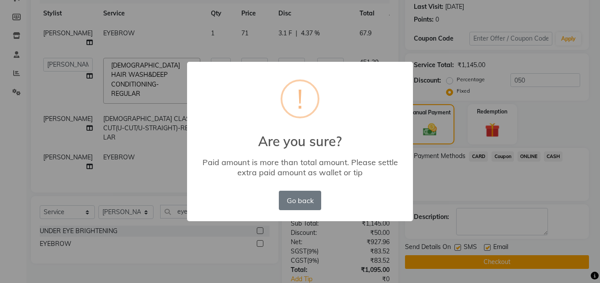
click at [161, 253] on div "× ! Are you sure? Paid amount is more than total amount. Please settle extra pa…" at bounding box center [300, 141] width 600 height 283
click at [286, 202] on button "Go back" at bounding box center [300, 199] width 42 height 19
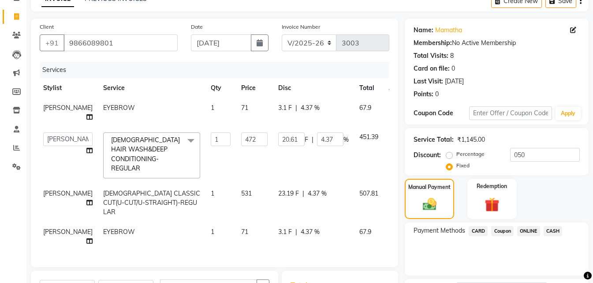
scroll to position [34, 0]
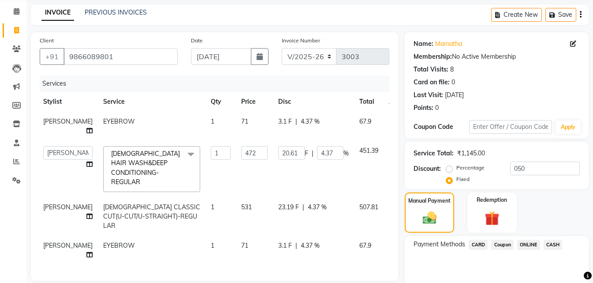
click at [556, 243] on span "CASH" at bounding box center [553, 244] width 19 height 10
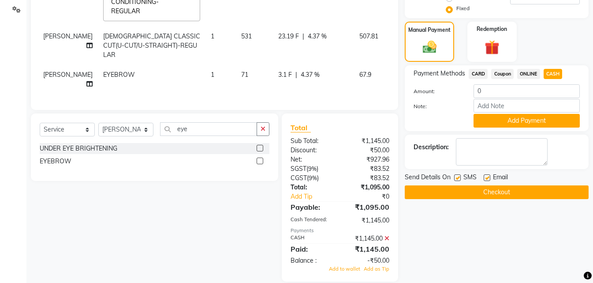
click at [388, 235] on icon at bounding box center [386, 238] width 5 height 6
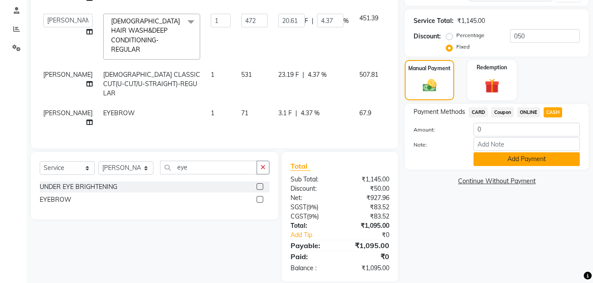
click at [501, 158] on button "Add Payment" at bounding box center [526, 159] width 106 height 14
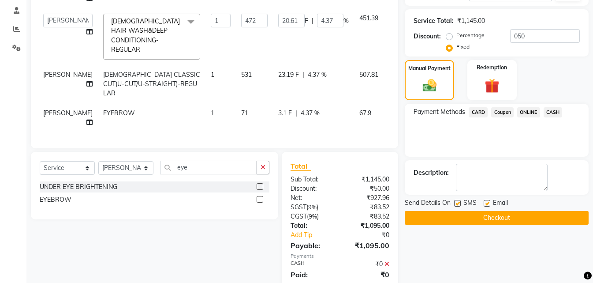
click at [500, 213] on button "Checkout" at bounding box center [497, 218] width 184 height 14
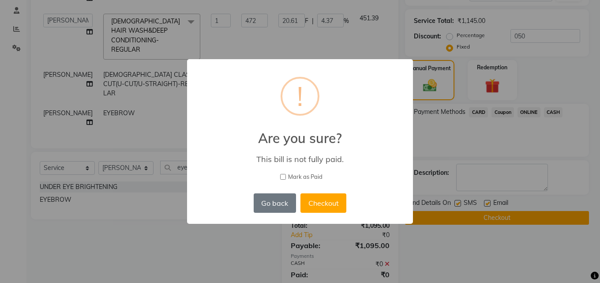
click at [283, 175] on input "Mark as Paid" at bounding box center [283, 177] width 6 height 6
checkbox input "true"
click at [324, 199] on button "Checkout" at bounding box center [323, 202] width 46 height 19
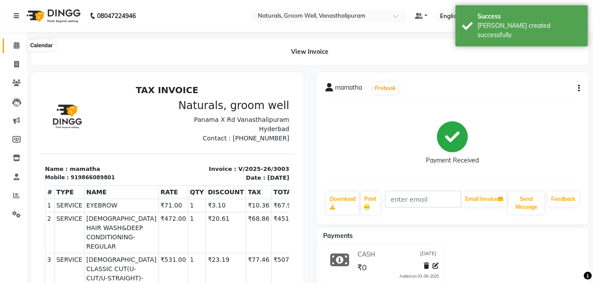
click at [12, 48] on span at bounding box center [16, 46] width 15 height 10
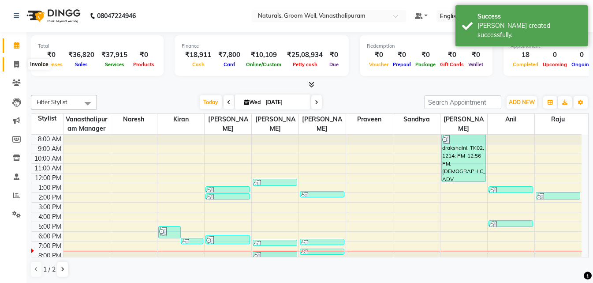
click at [15, 65] on icon at bounding box center [16, 64] width 5 height 7
select select "service"
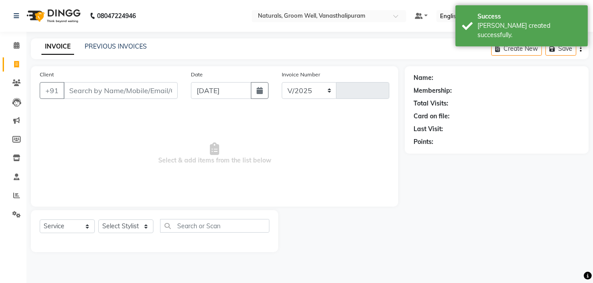
select select "5859"
type input "3004"
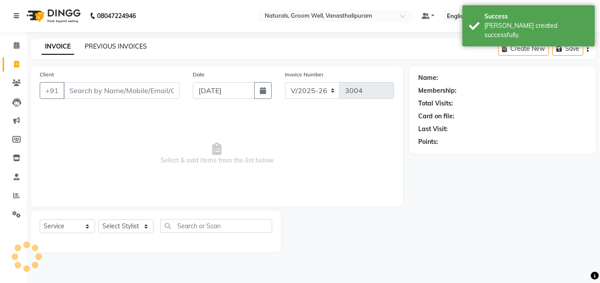
click at [137, 46] on link "PREVIOUS INVOICES" at bounding box center [116, 46] width 62 height 8
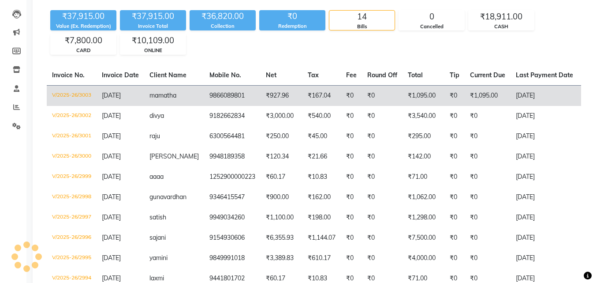
scroll to position [132, 0]
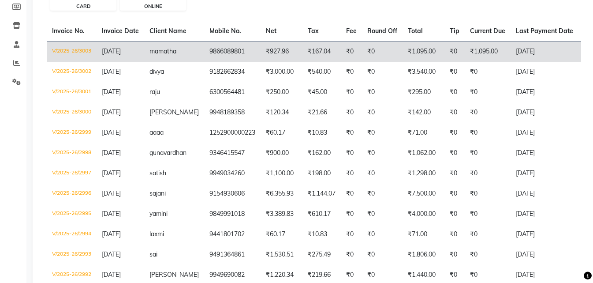
click at [261, 51] on td "₹927.96" at bounding box center [282, 51] width 42 height 21
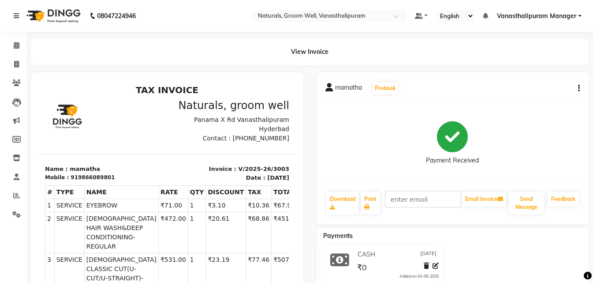
click at [578, 88] on icon "button" at bounding box center [579, 88] width 2 height 0
click at [520, 100] on div "Edit Invoice" at bounding box center [535, 99] width 60 height 11
select select "service"
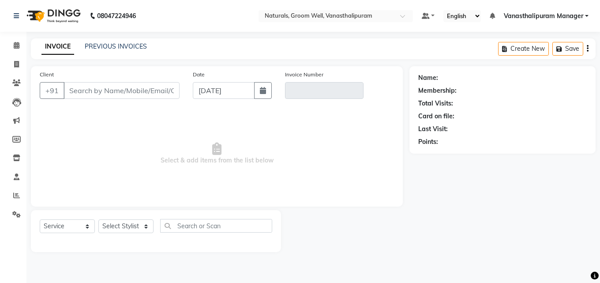
type input "9866089801"
type input "V/2025-26/3003"
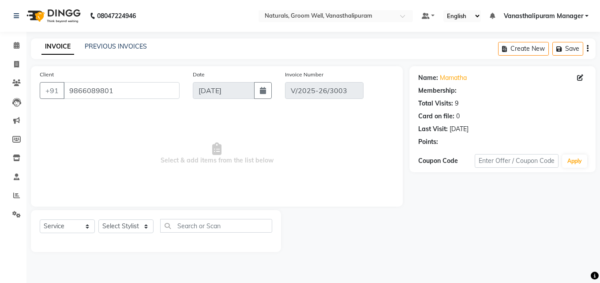
select select "select"
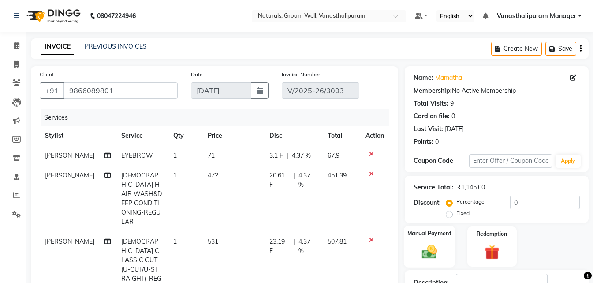
click at [432, 238] on div "Manual Payment" at bounding box center [429, 246] width 51 height 42
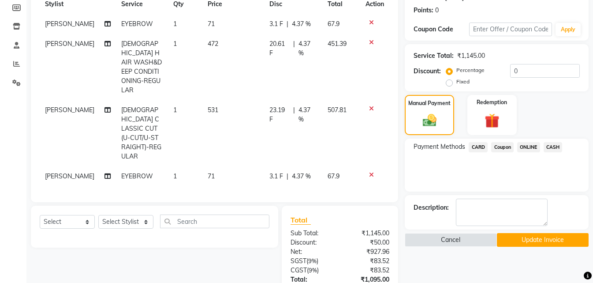
scroll to position [132, 0]
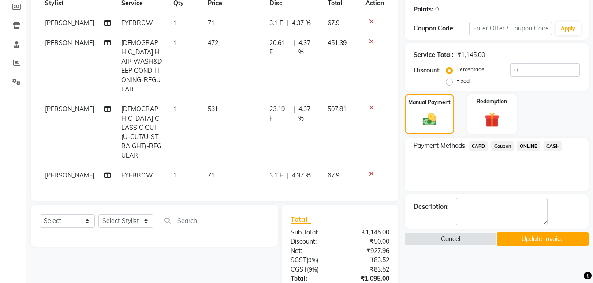
click at [546, 142] on span "CASH" at bounding box center [553, 146] width 19 height 10
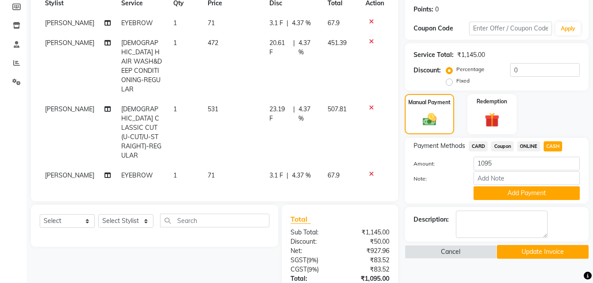
click at [540, 248] on button "Update Invoice" at bounding box center [543, 252] width 92 height 14
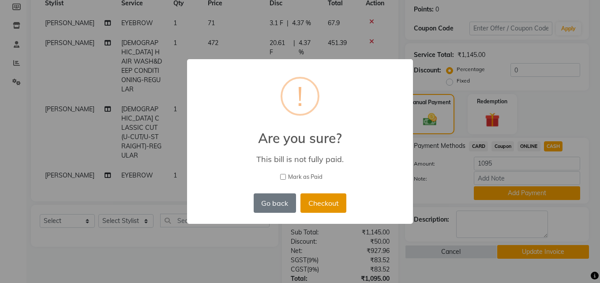
click at [312, 204] on button "Checkout" at bounding box center [323, 202] width 46 height 19
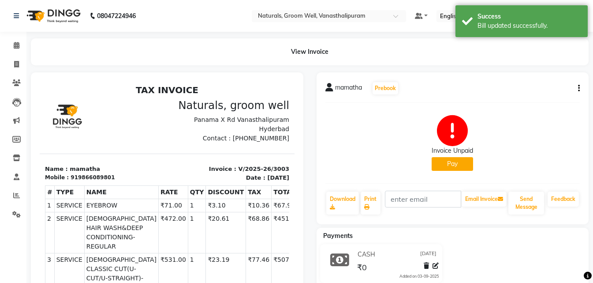
click at [445, 163] on button "Pay" at bounding box center [452, 164] width 41 height 14
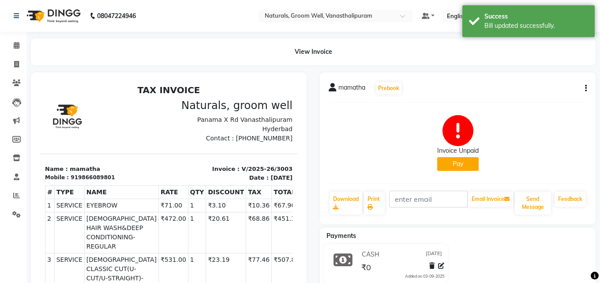
select select "1"
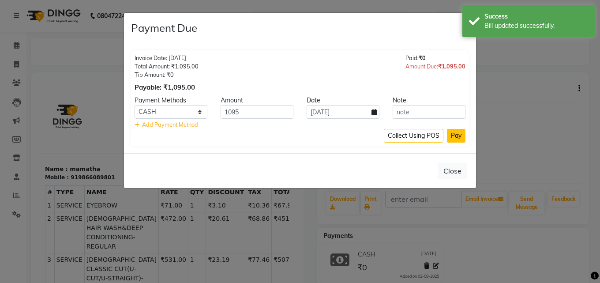
click at [460, 137] on button "Pay" at bounding box center [456, 136] width 19 height 14
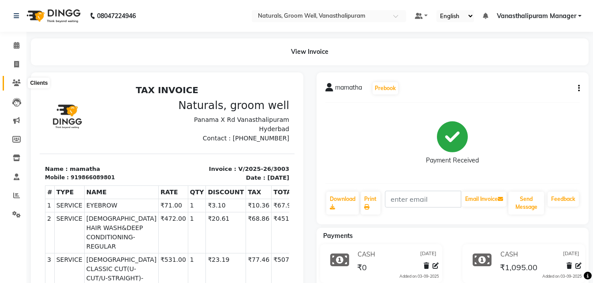
click at [17, 84] on icon at bounding box center [16, 82] width 8 height 7
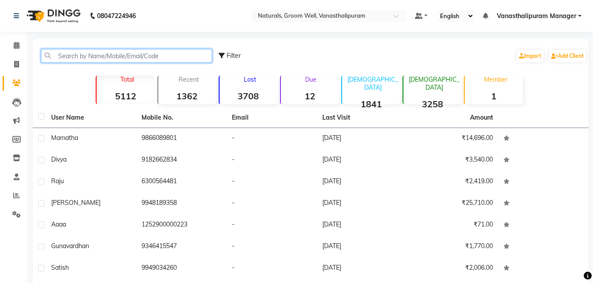
click at [105, 54] on input "text" at bounding box center [126, 56] width 171 height 14
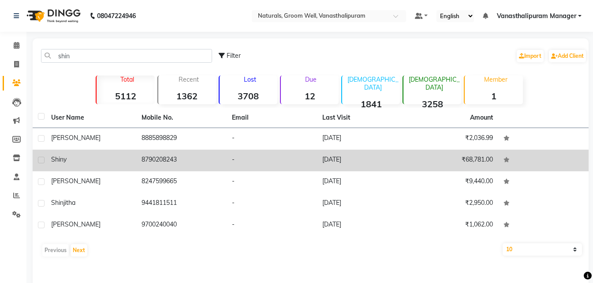
click at [179, 158] on td "8790208243" at bounding box center [181, 160] width 90 height 22
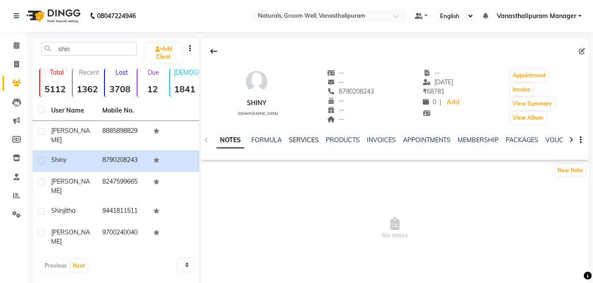
click at [300, 139] on link "SERVICES" at bounding box center [304, 140] width 30 height 8
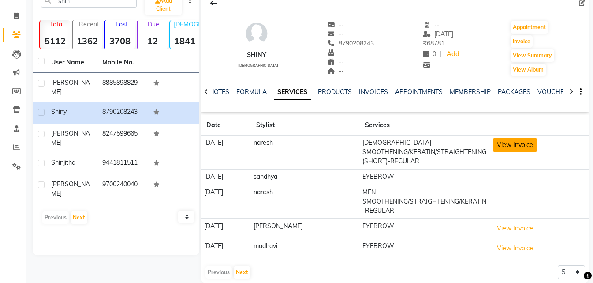
scroll to position [17, 0]
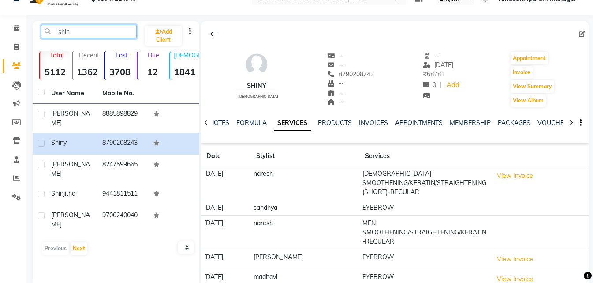
click at [96, 34] on input "shin" at bounding box center [89, 32] width 96 height 14
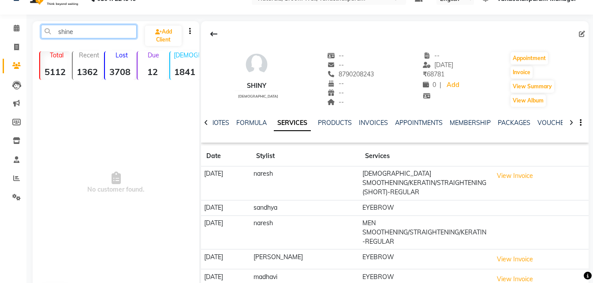
type input "shin"
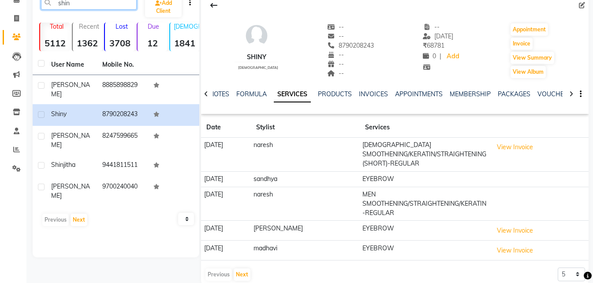
scroll to position [61, 0]
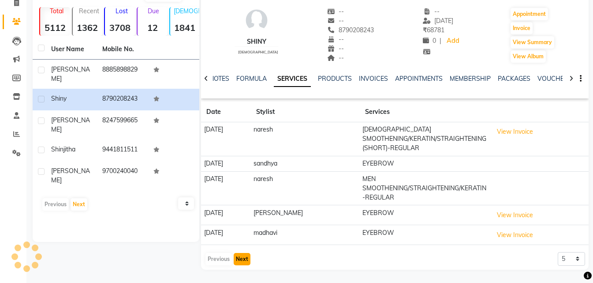
click at [244, 257] on button "Next" at bounding box center [242, 259] width 17 height 12
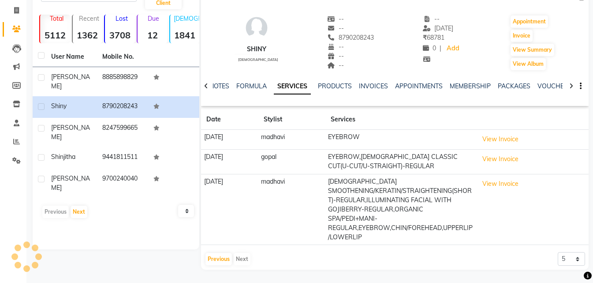
scroll to position [54, 0]
click at [244, 257] on div "Previous Next" at bounding box center [228, 259] width 47 height 14
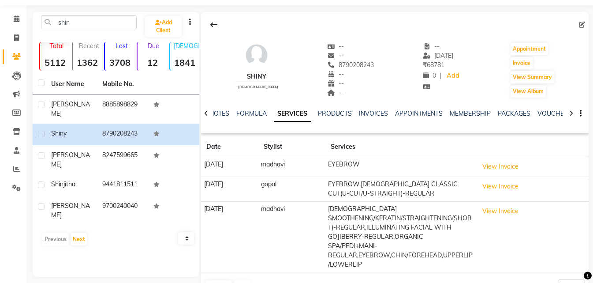
scroll to position [0, 0]
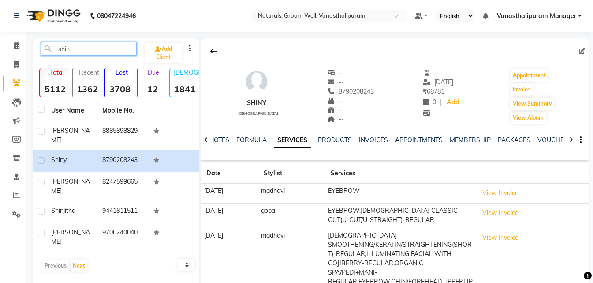
click at [103, 49] on input "shin" at bounding box center [89, 49] width 96 height 14
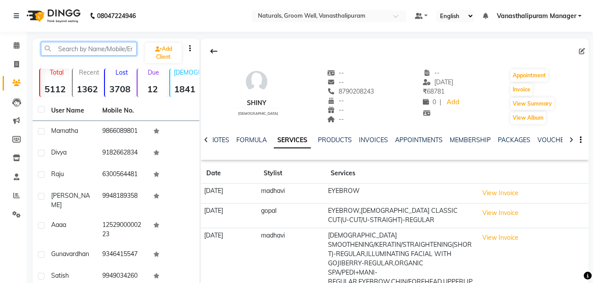
click at [103, 49] on input "text" at bounding box center [89, 49] width 96 height 14
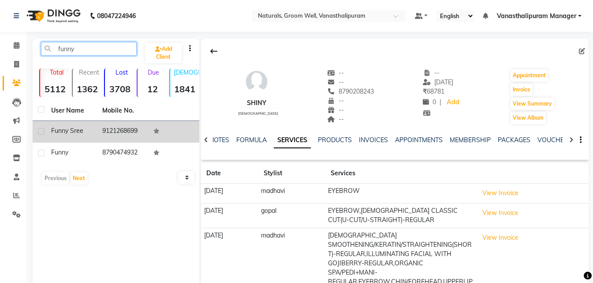
type input "funny"
click at [132, 129] on td "9121268699" at bounding box center [122, 132] width 51 height 22
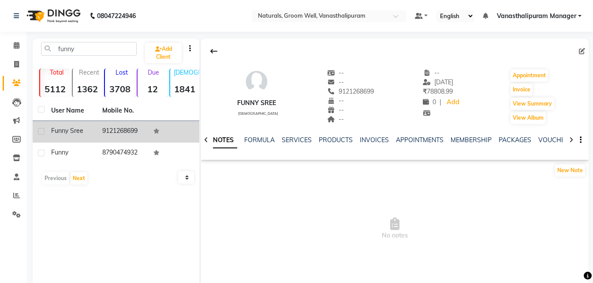
click at [113, 130] on td "9121268699" at bounding box center [122, 132] width 51 height 22
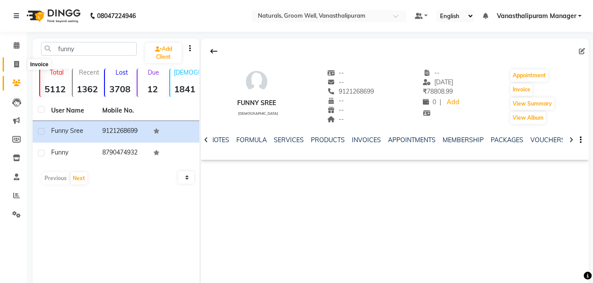
click at [13, 65] on span at bounding box center [16, 65] width 15 height 10
select select "service"
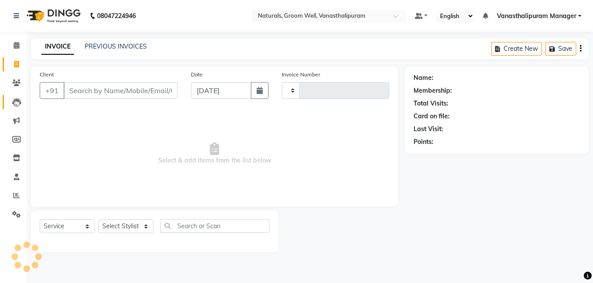
type input "3004"
select select "5859"
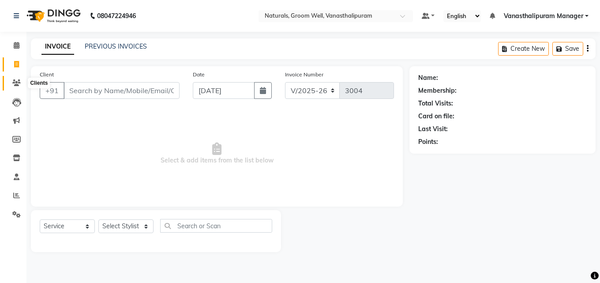
click at [16, 86] on icon at bounding box center [16, 82] width 8 height 7
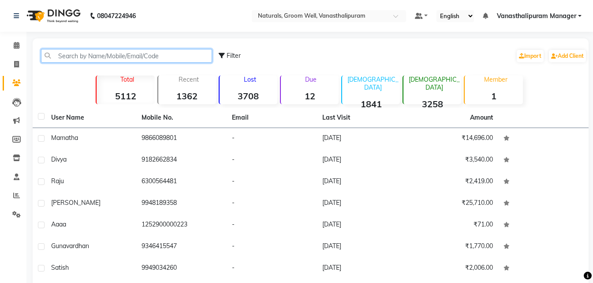
click at [112, 60] on input "text" at bounding box center [126, 56] width 171 height 14
paste input "9121268699"
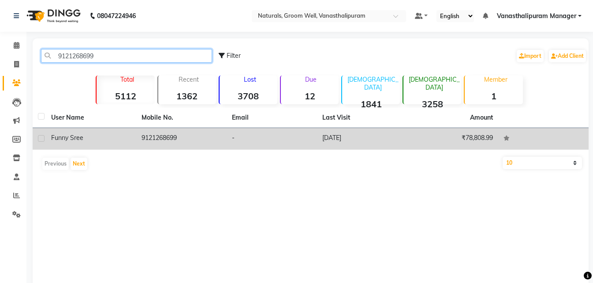
type input "9121268699"
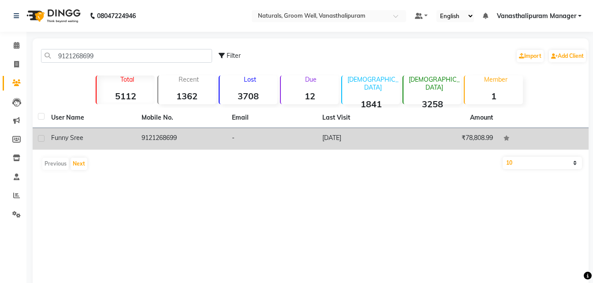
click at [360, 136] on td "15-08-2025" at bounding box center [362, 139] width 90 height 22
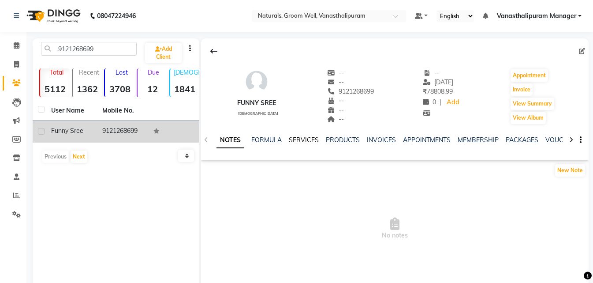
click at [303, 139] on link "SERVICES" at bounding box center [304, 140] width 30 height 8
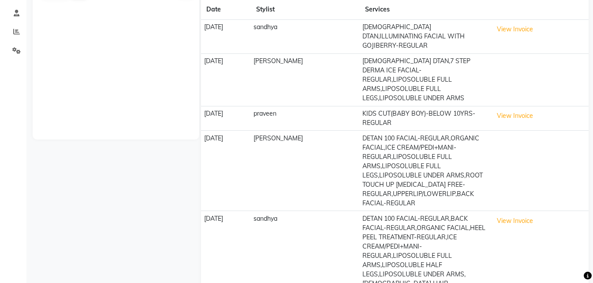
scroll to position [201, 0]
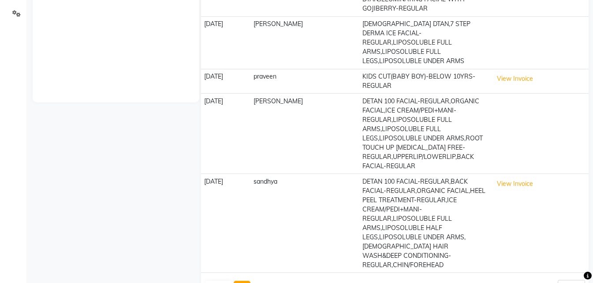
click at [241, 280] on button "Next" at bounding box center [242, 286] width 17 height 12
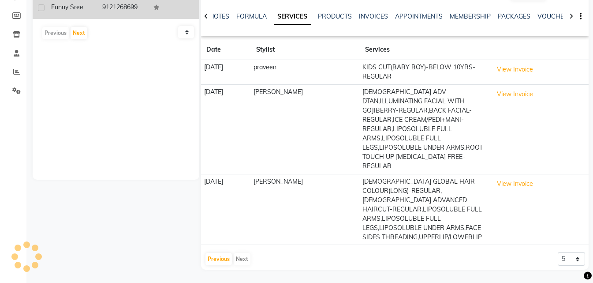
scroll to position [96, 0]
